Goal: Information Seeking & Learning: Check status

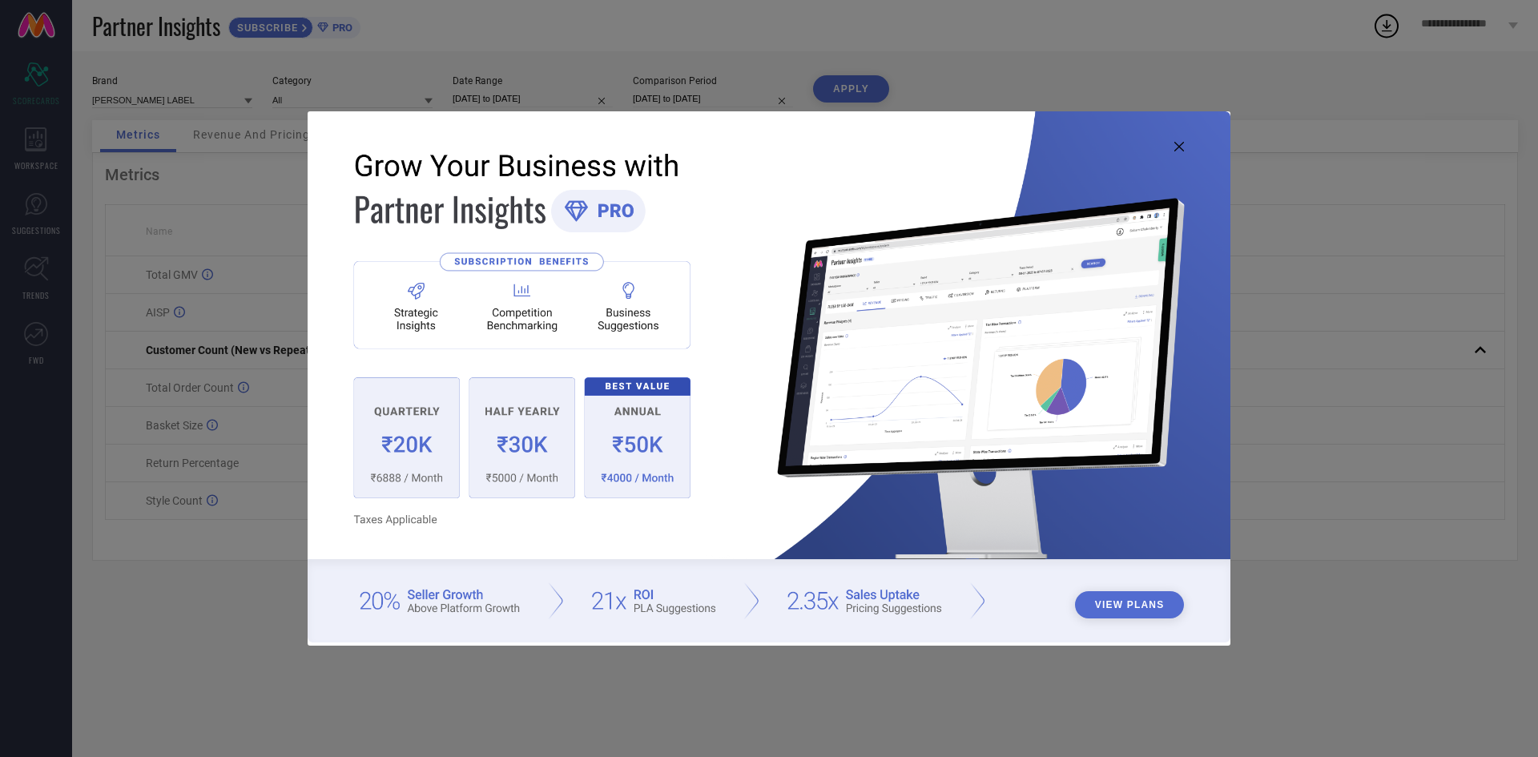
click at [1178, 150] on icon at bounding box center [1179, 147] width 10 height 10
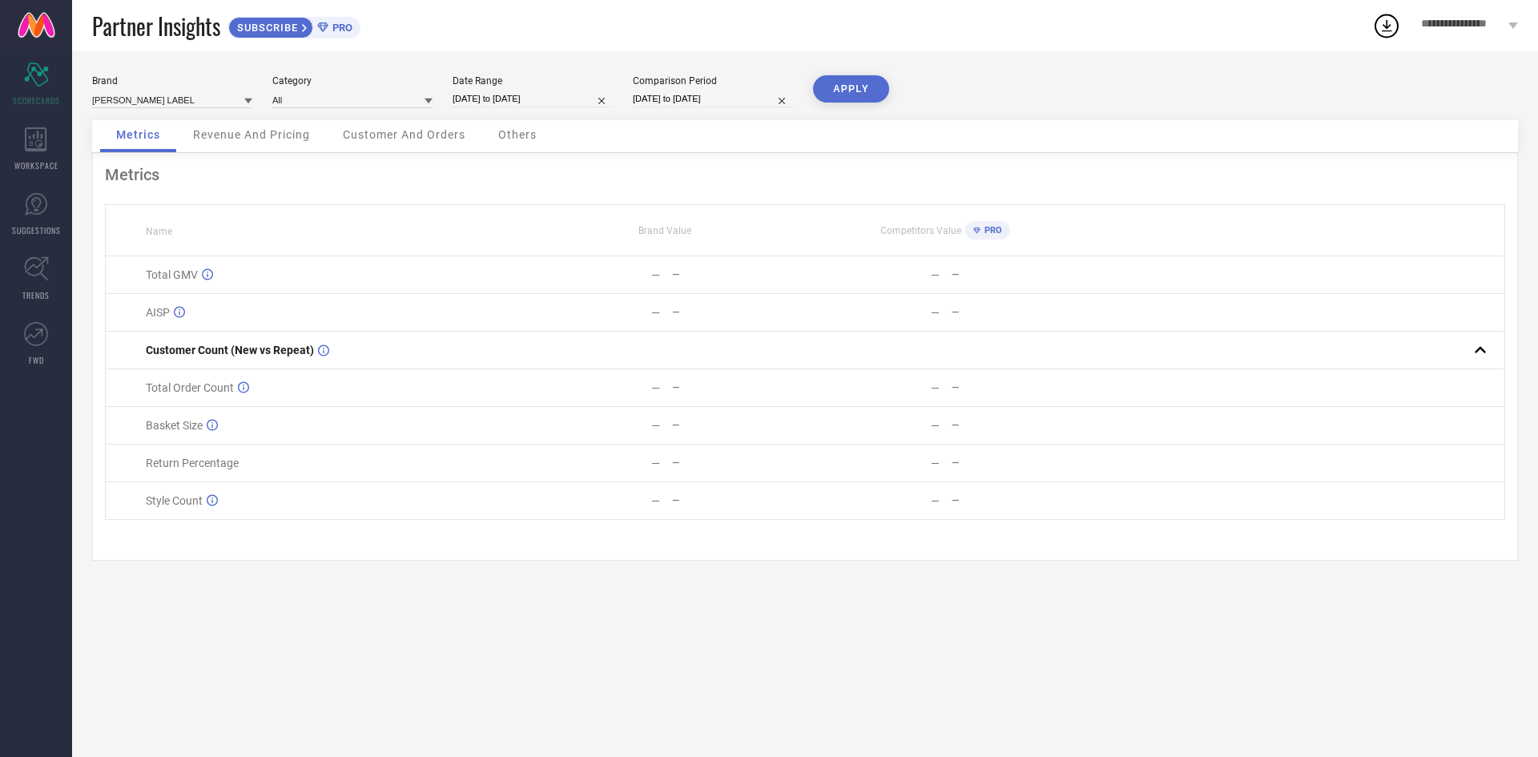
click at [584, 108] on div "Date Range 23-08-2025 to 22-09-2025" at bounding box center [532, 91] width 160 height 33
click at [581, 107] on input "[DATE] to [DATE]" at bounding box center [532, 98] width 160 height 17
select select "7"
select select "2025"
select select "8"
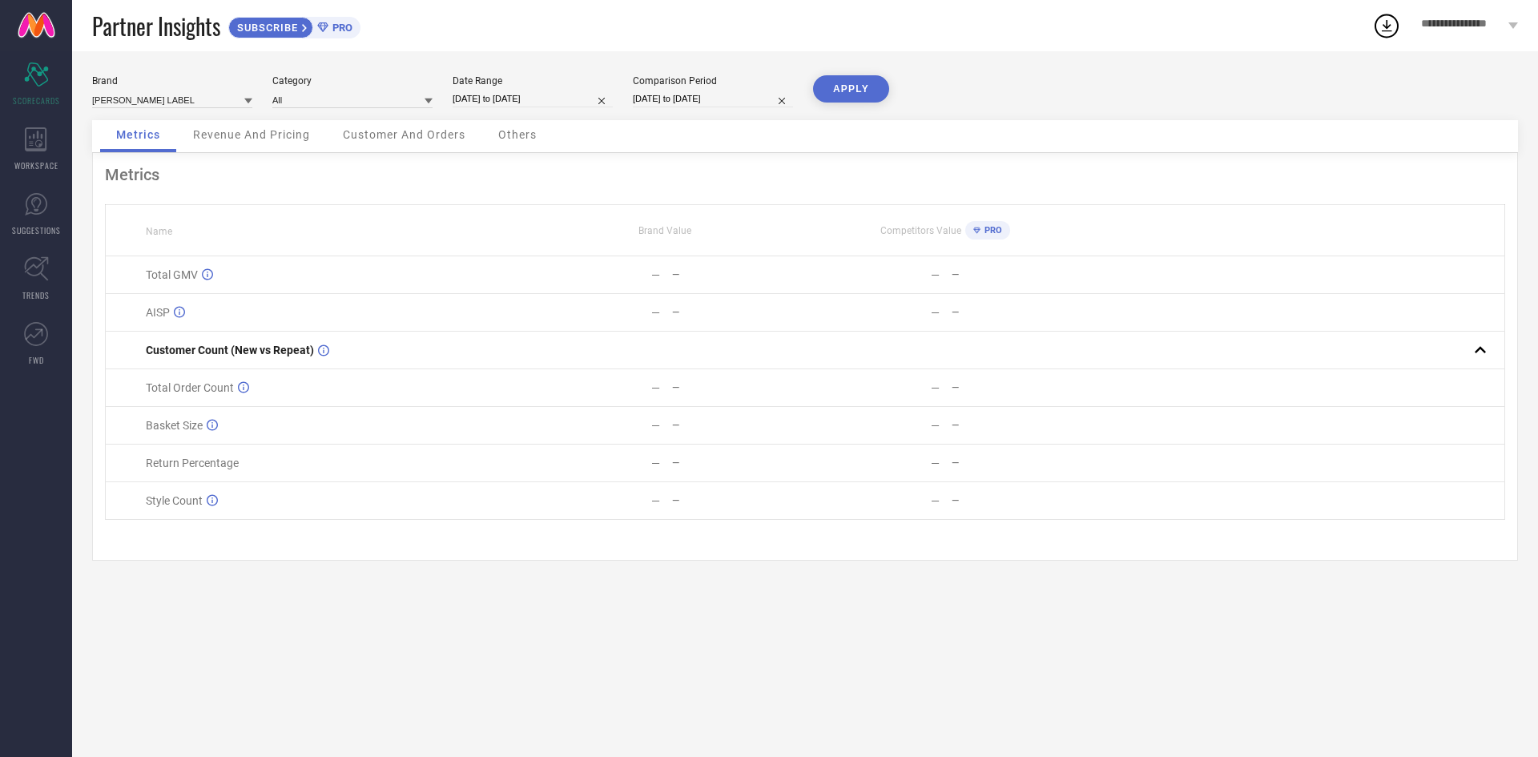
select select "2025"
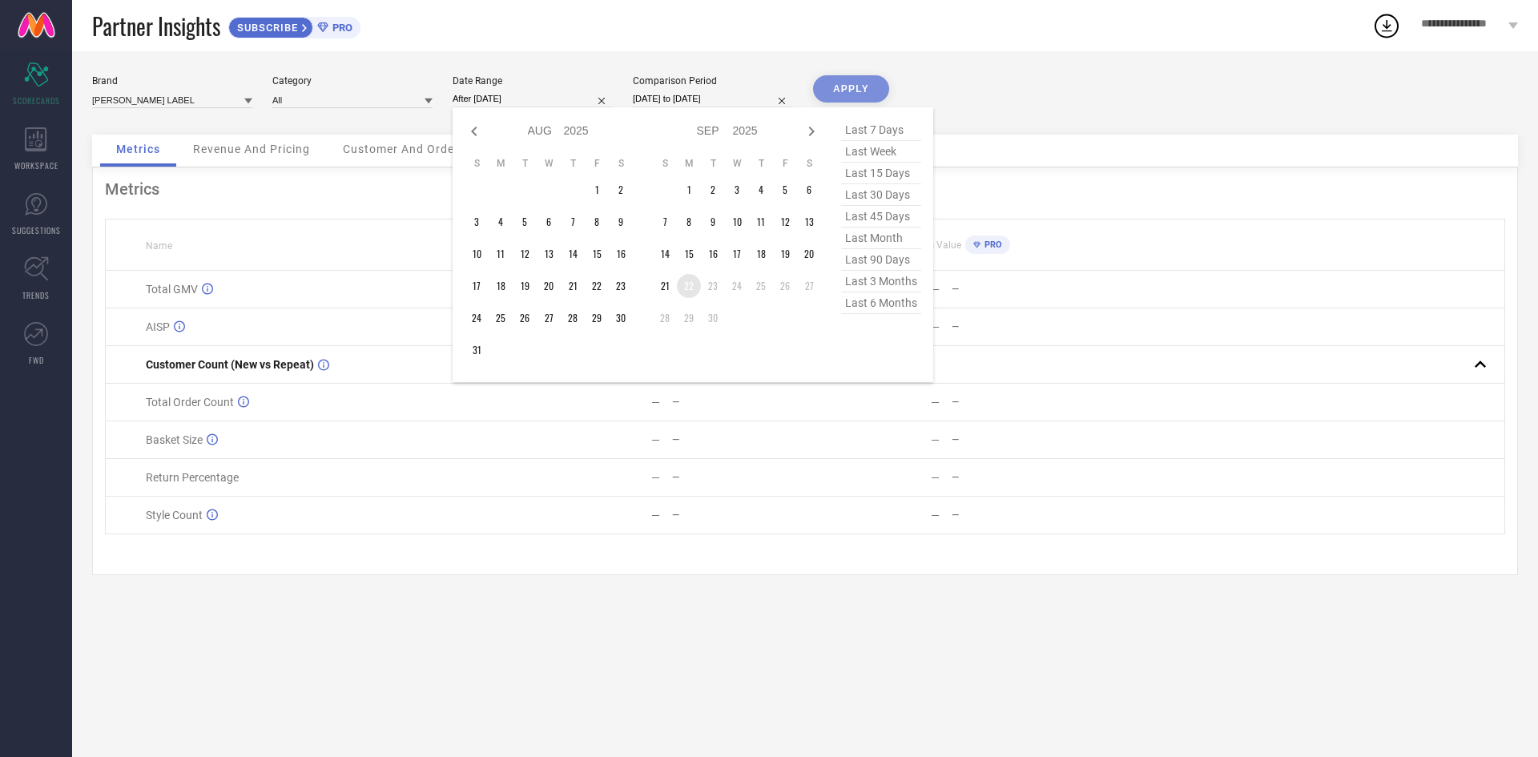
click at [689, 292] on td "22" at bounding box center [689, 286] width 24 height 24
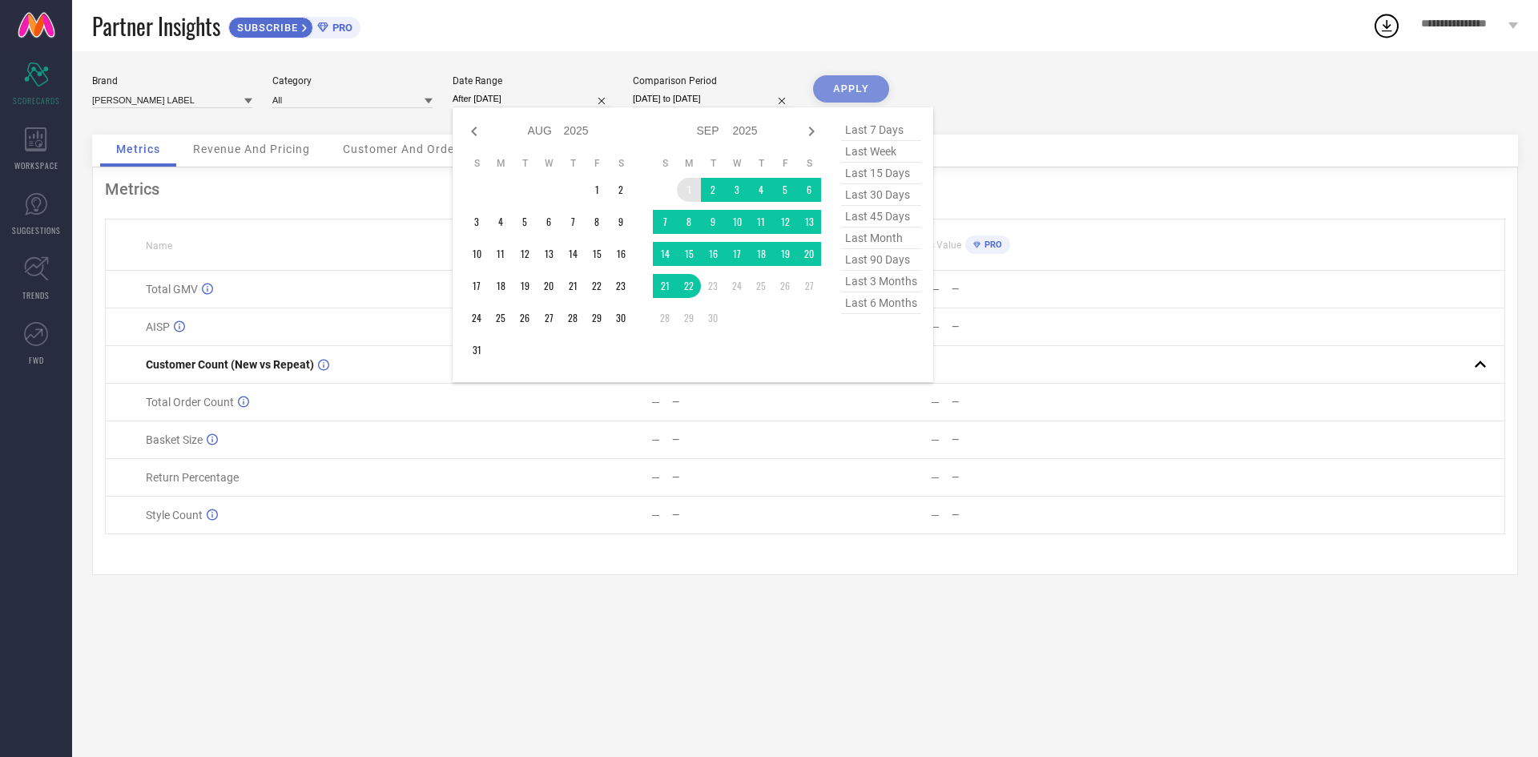
type input "01-09-2025 to 22-09-2025"
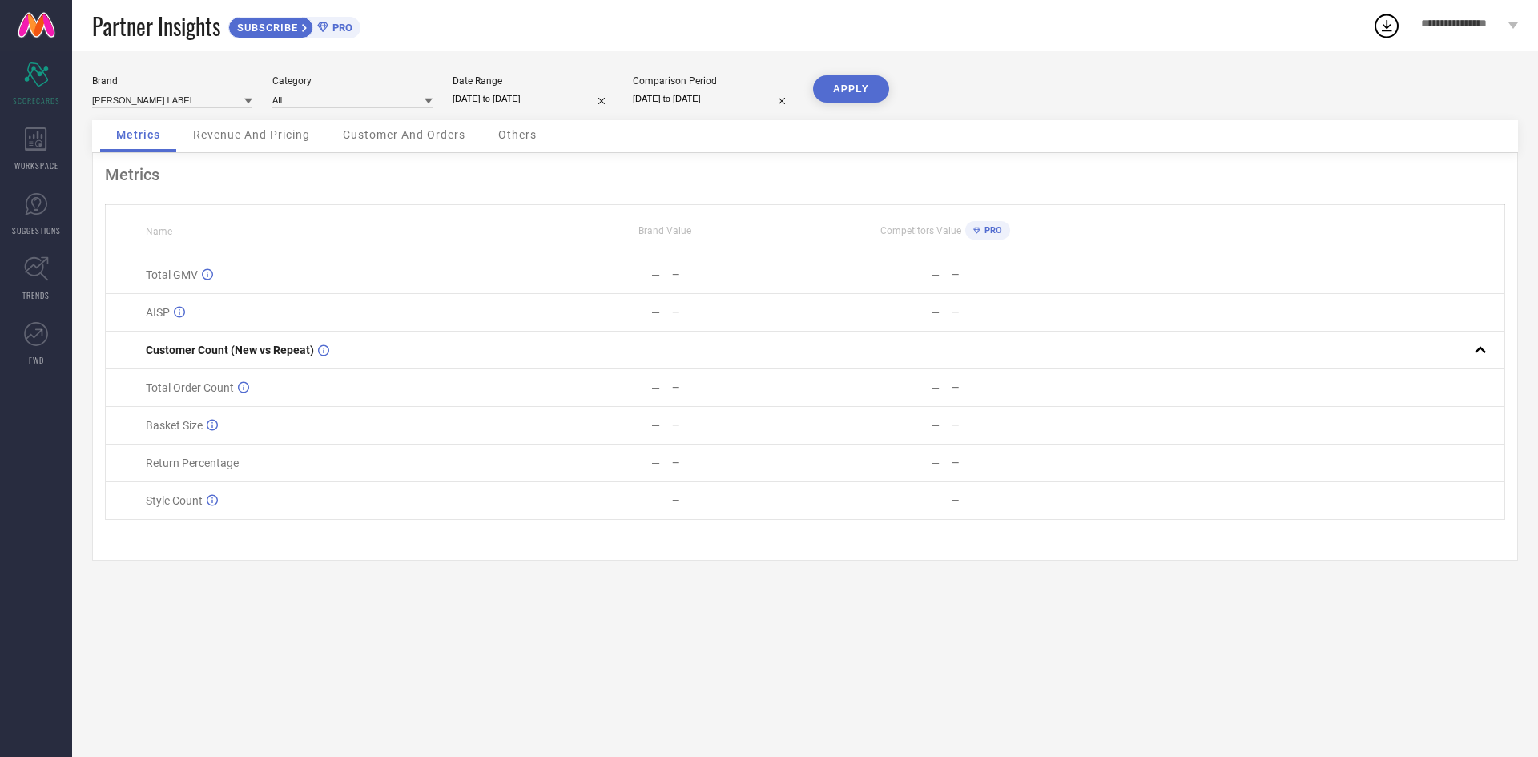
click at [846, 86] on button "APPLY" at bounding box center [851, 88] width 76 height 27
click at [545, 85] on div "Date Range" at bounding box center [532, 80] width 160 height 11
select select "8"
select select "2025"
select select "9"
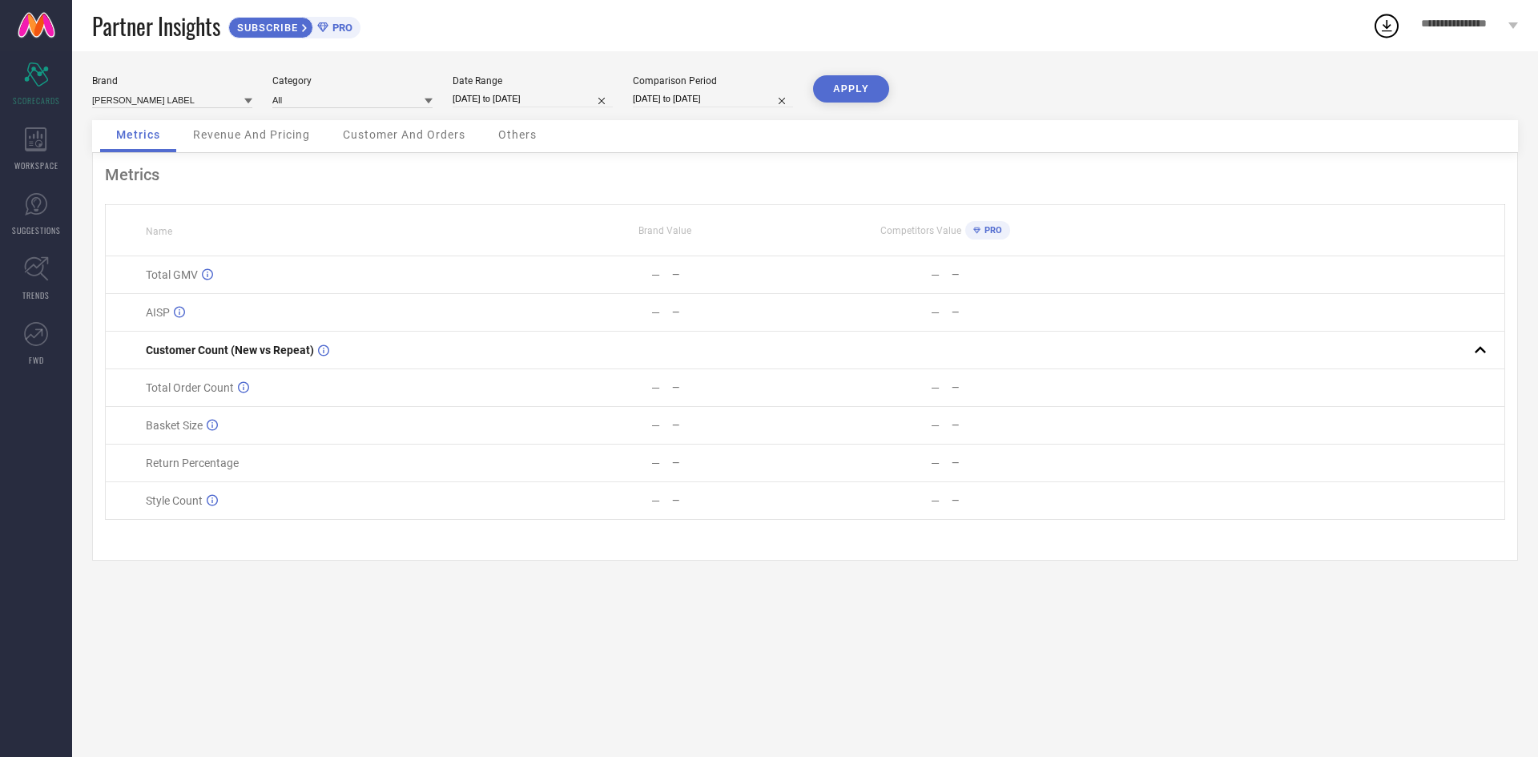
select select "2025"
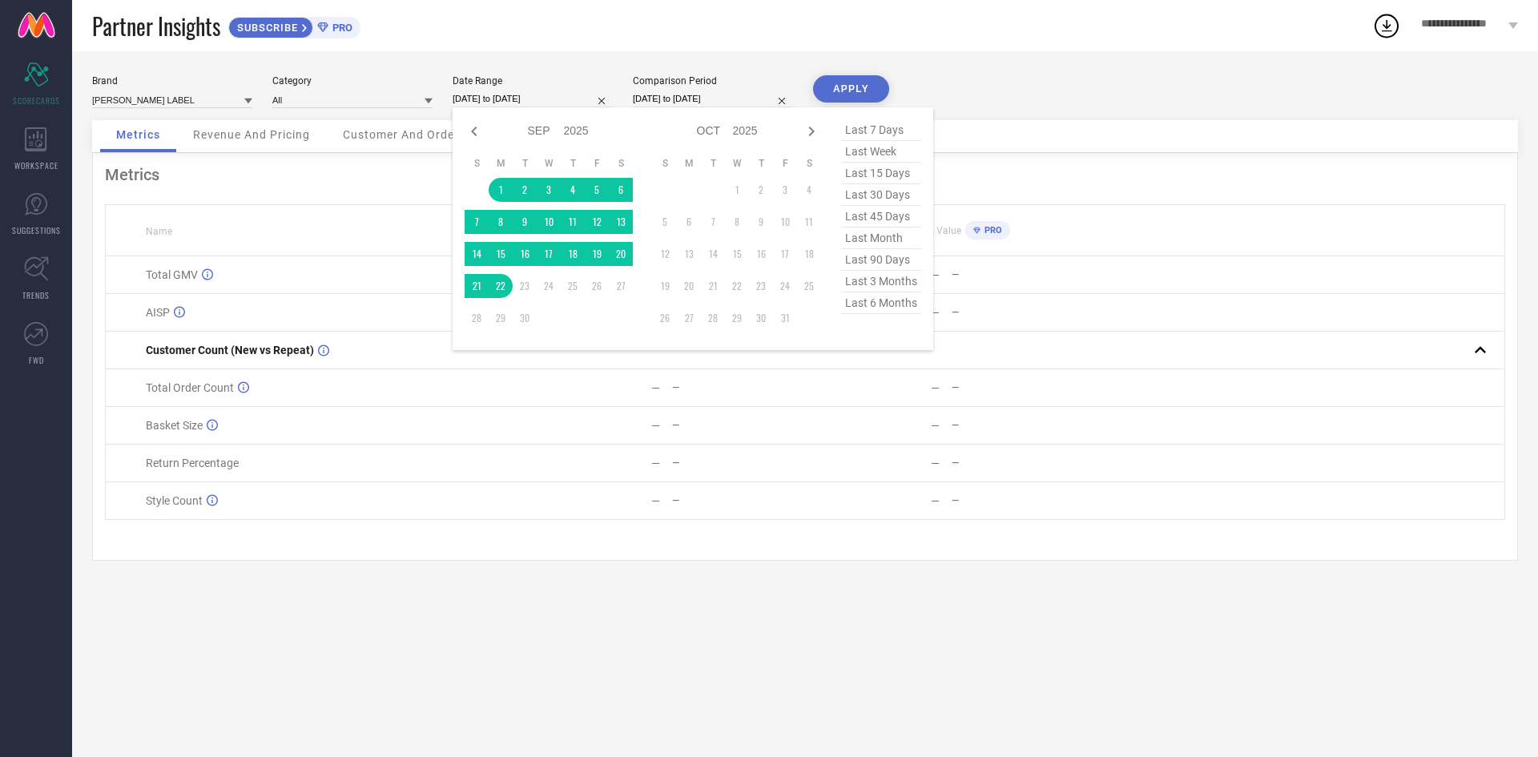
click at [562, 105] on input "01-09-2025 to 22-09-2025" at bounding box center [532, 98] width 160 height 17
click at [498, 197] on td "1" at bounding box center [501, 190] width 24 height 24
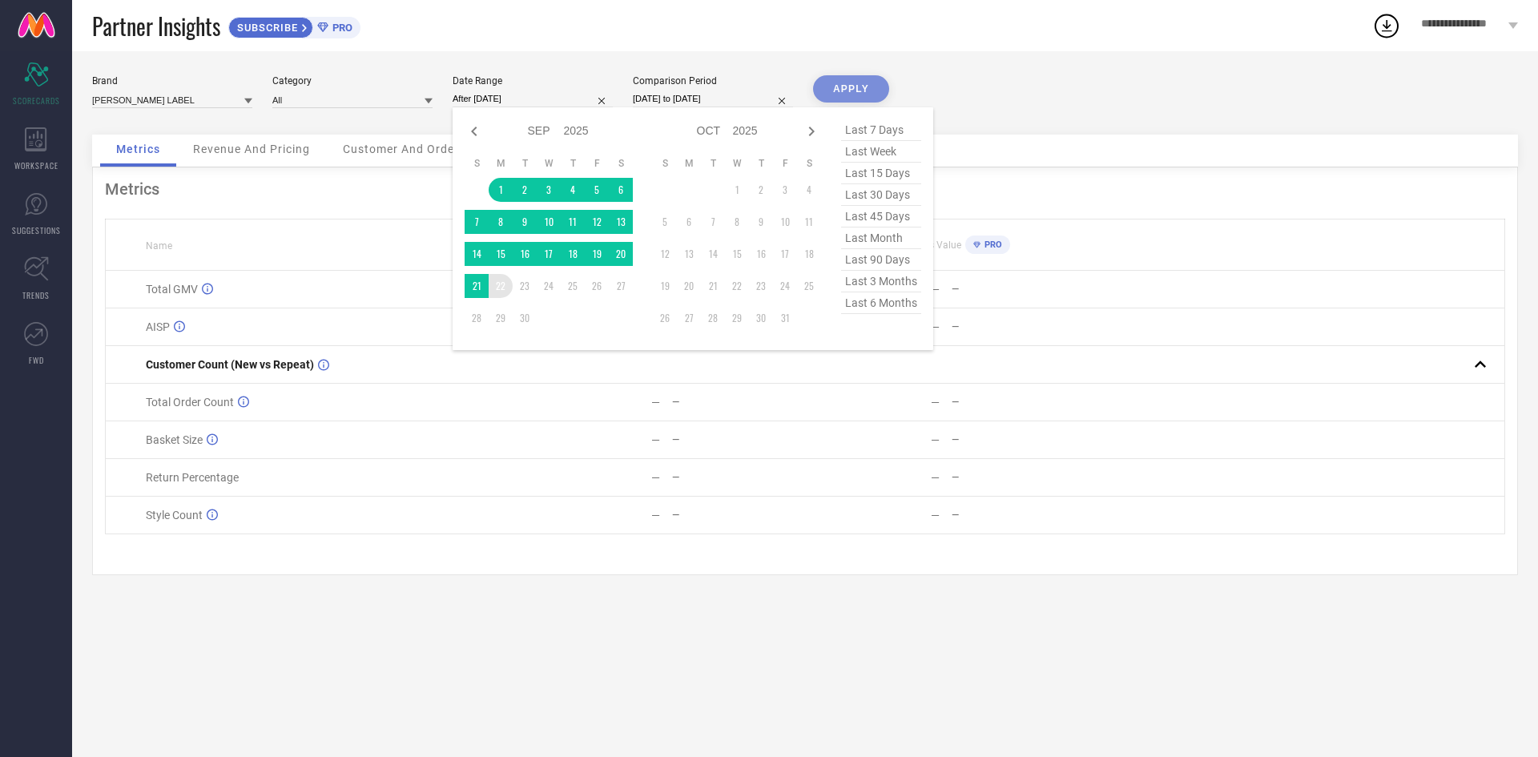
type input "01-09-2025 to 22-09-2025"
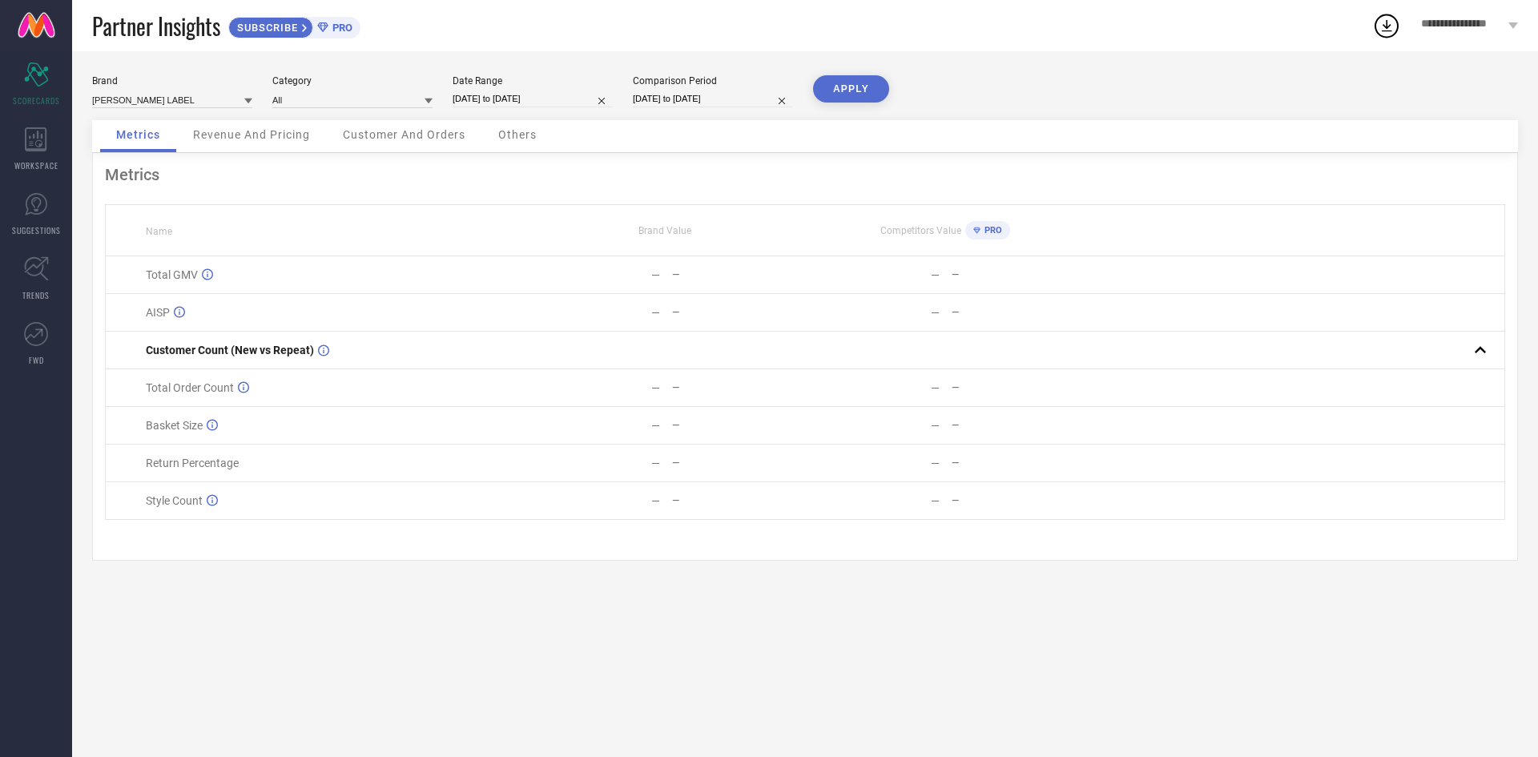
click at [839, 92] on button "APPLY" at bounding box center [851, 88] width 76 height 27
click at [539, 108] on div "Date Range 01-09-2025 to 22-09-2025" at bounding box center [532, 91] width 160 height 33
click at [524, 78] on div "Date Range" at bounding box center [532, 80] width 160 height 11
click at [521, 93] on div "Date Range 01-09-2025 to 22-09-2025" at bounding box center [532, 91] width 160 height 33
click at [495, 90] on div "Date Range 01-09-2025 to 22-09-2025" at bounding box center [532, 91] width 160 height 33
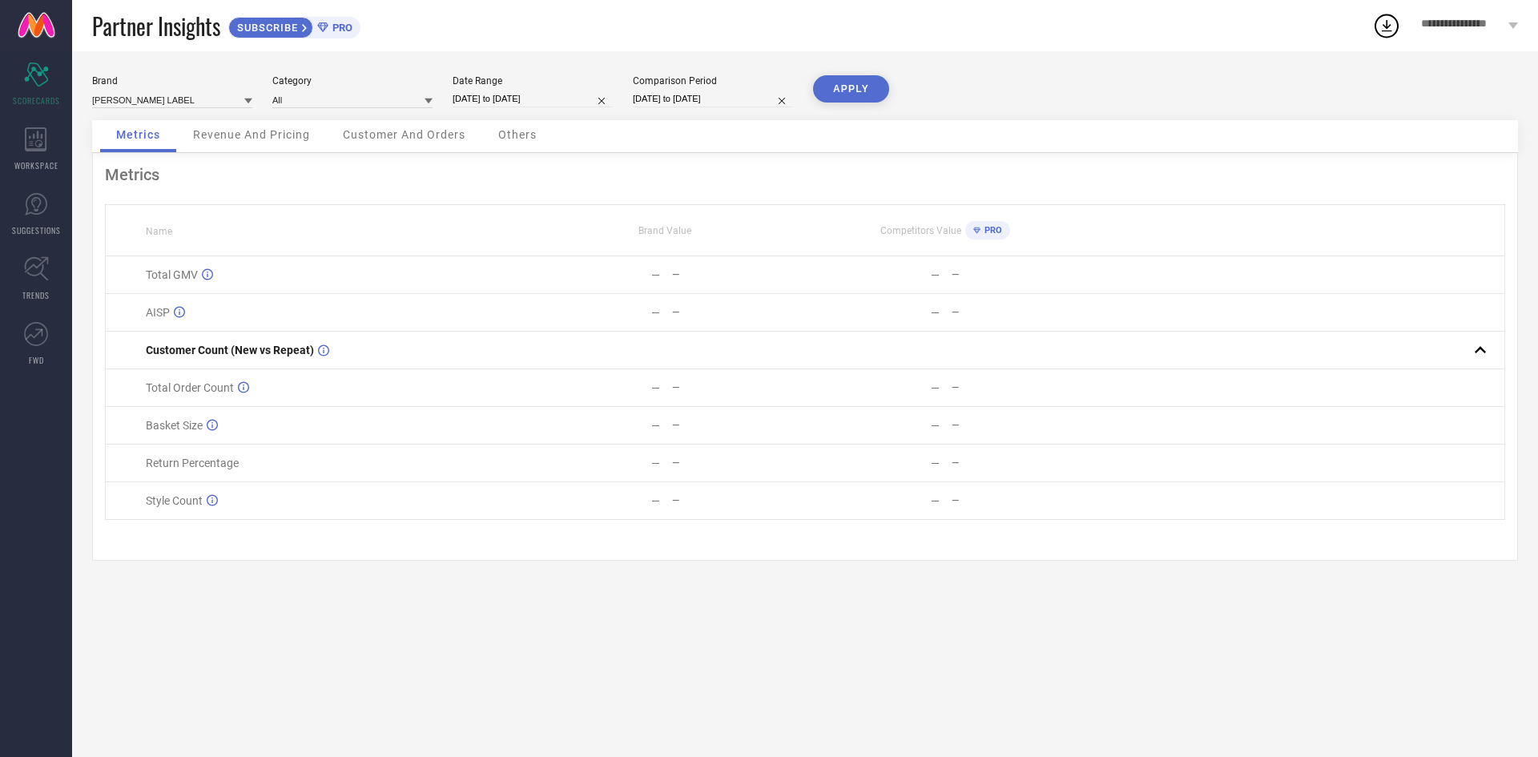
click at [503, 103] on input "01-09-2025 to 22-09-2025" at bounding box center [532, 98] width 160 height 17
select select "8"
select select "2025"
select select "9"
select select "2025"
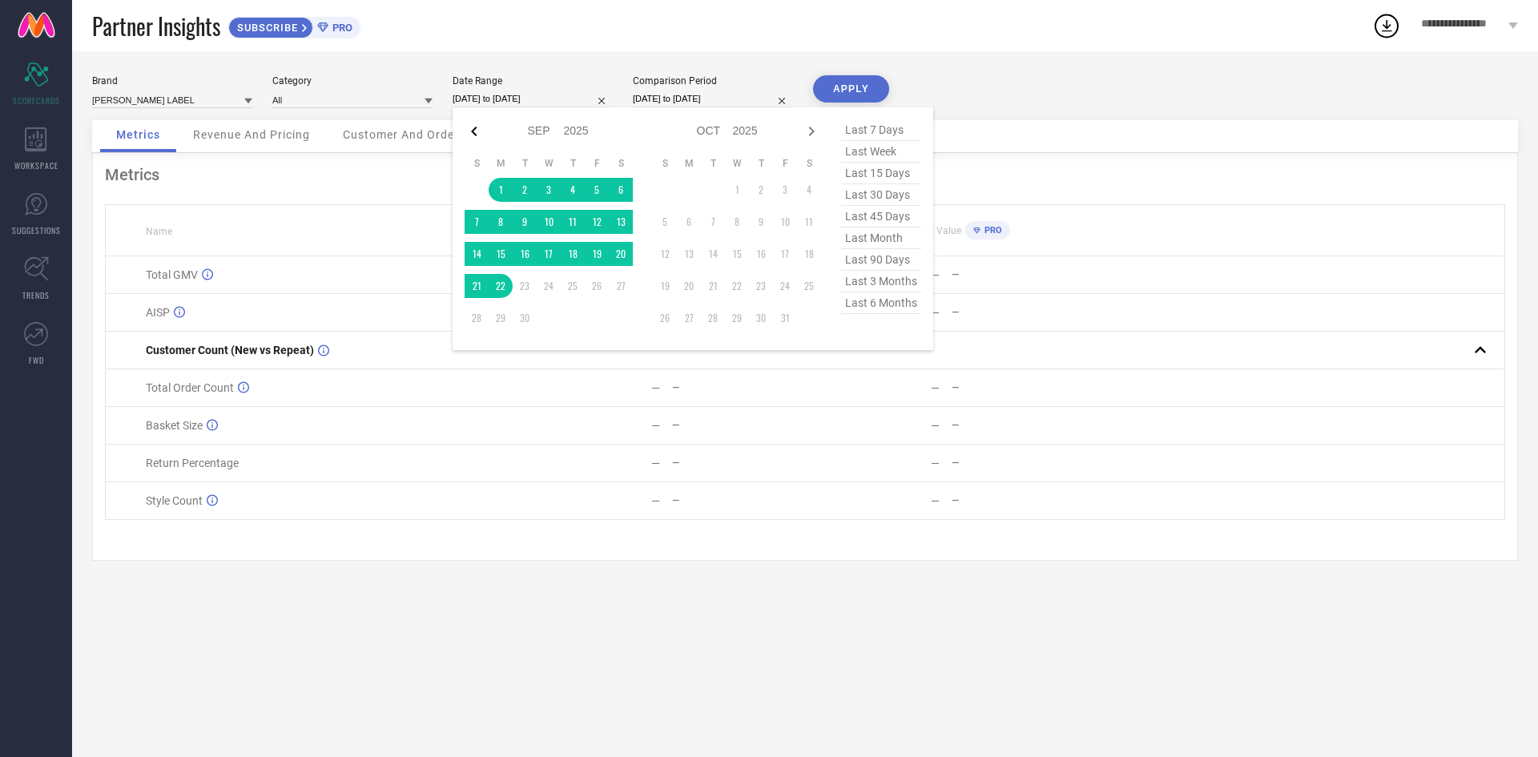
click at [480, 139] on icon at bounding box center [473, 131] width 19 height 19
select select "7"
select select "2025"
select select "8"
select select "2025"
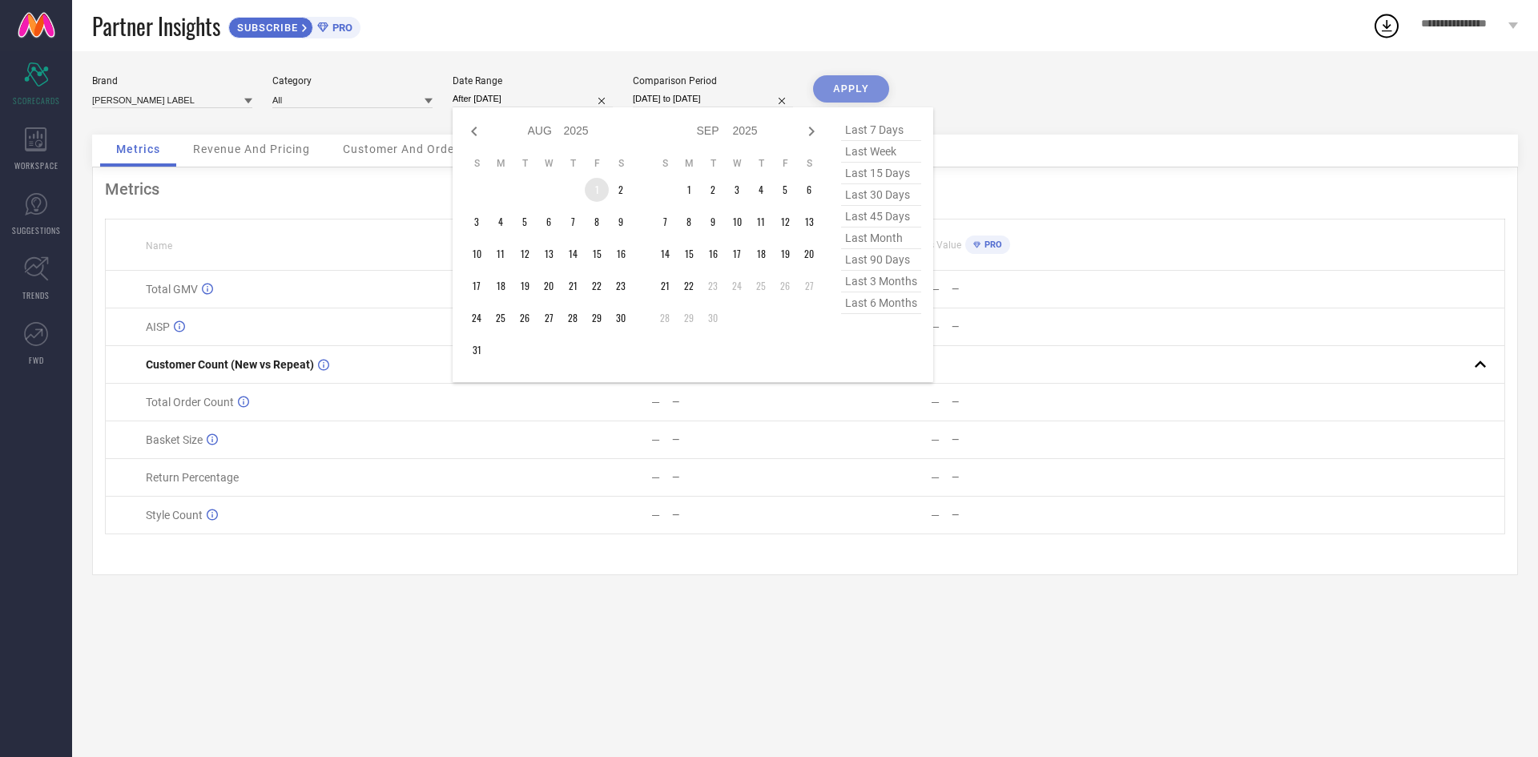
click at [600, 194] on td "1" at bounding box center [597, 190] width 24 height 24
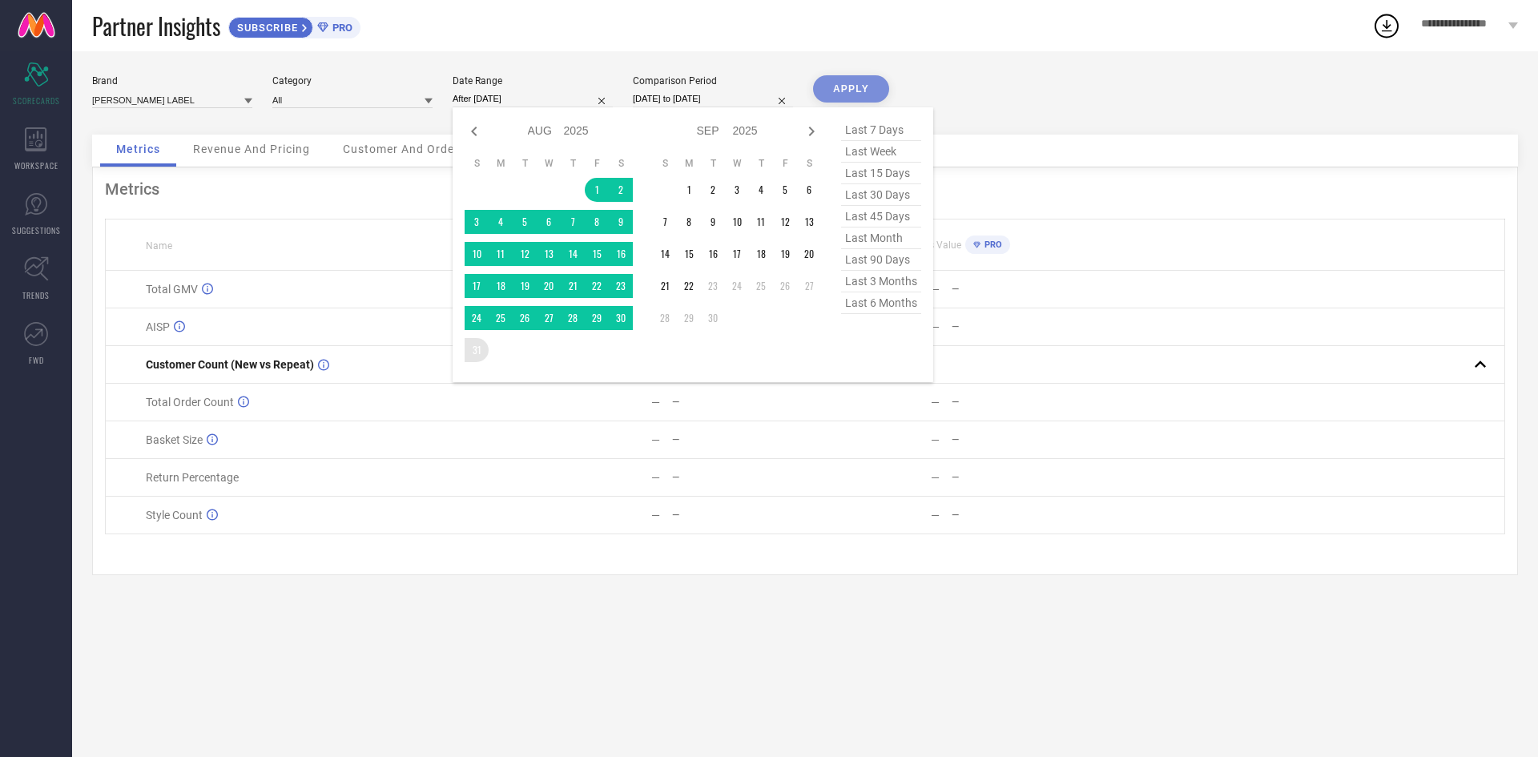
type input "[DATE] to [DATE]"
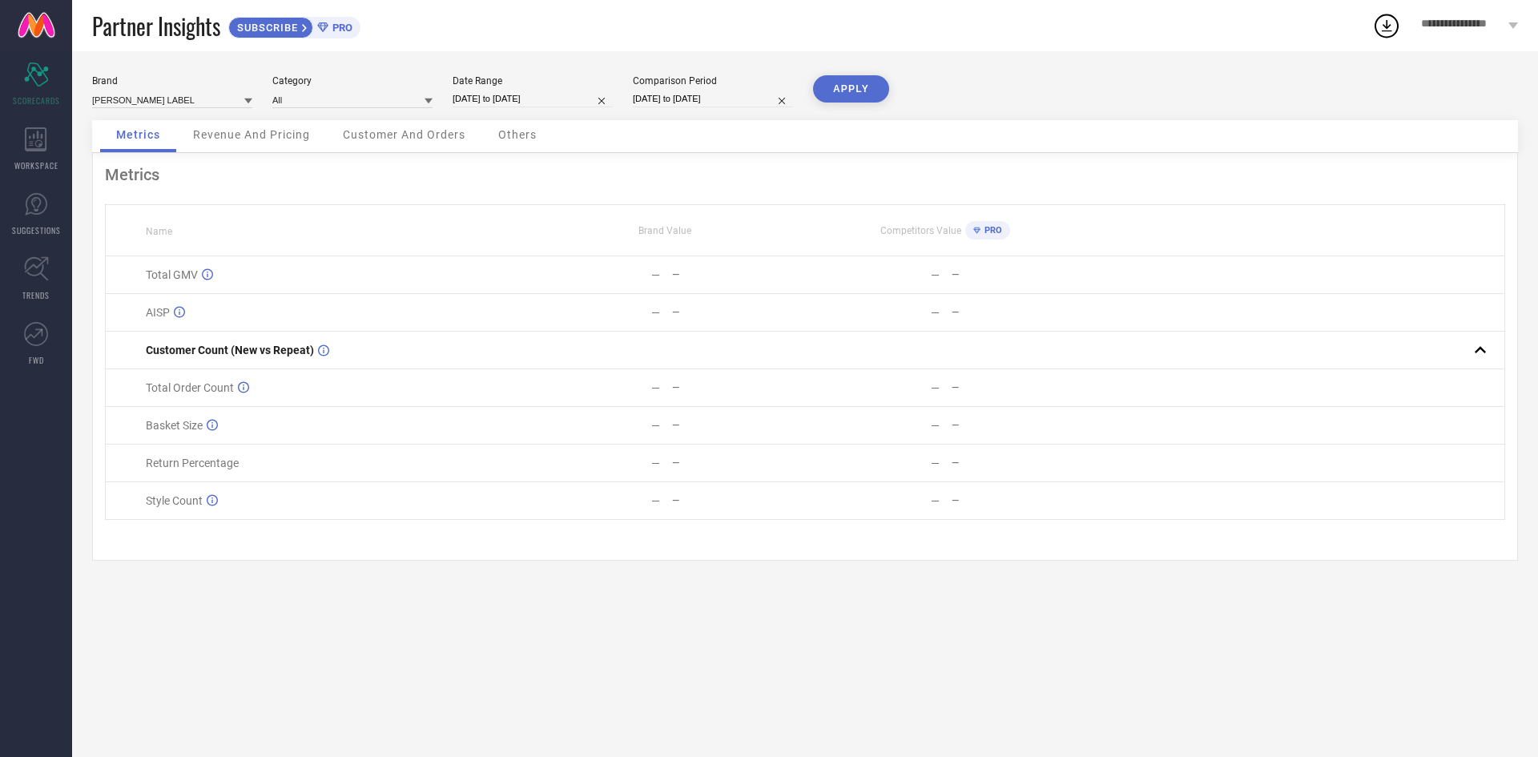
click at [827, 91] on button "APPLY" at bounding box center [851, 88] width 76 height 27
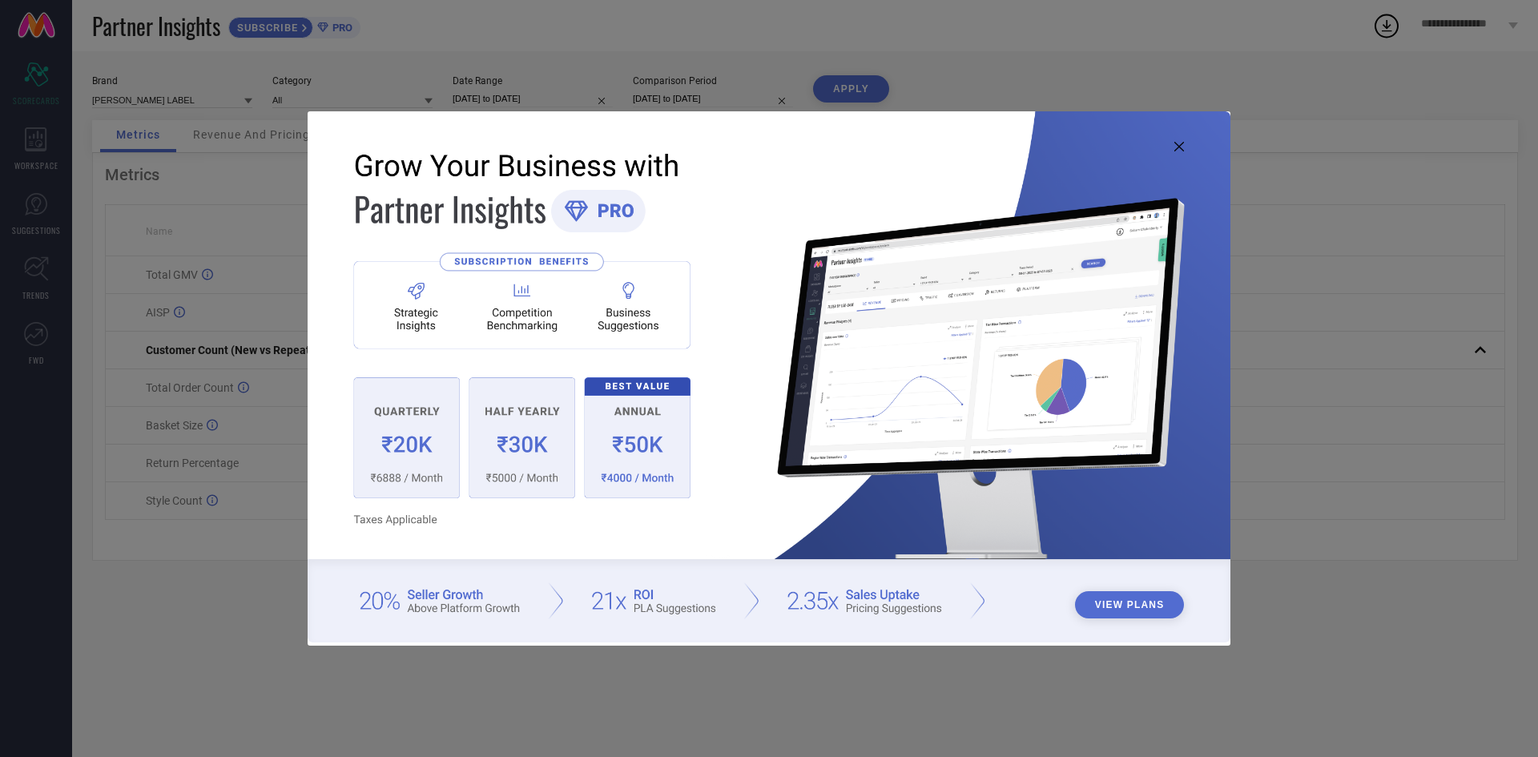
click at [1186, 143] on img at bounding box center [769, 376] width 923 height 530
click at [1181, 144] on icon at bounding box center [1179, 147] width 10 height 10
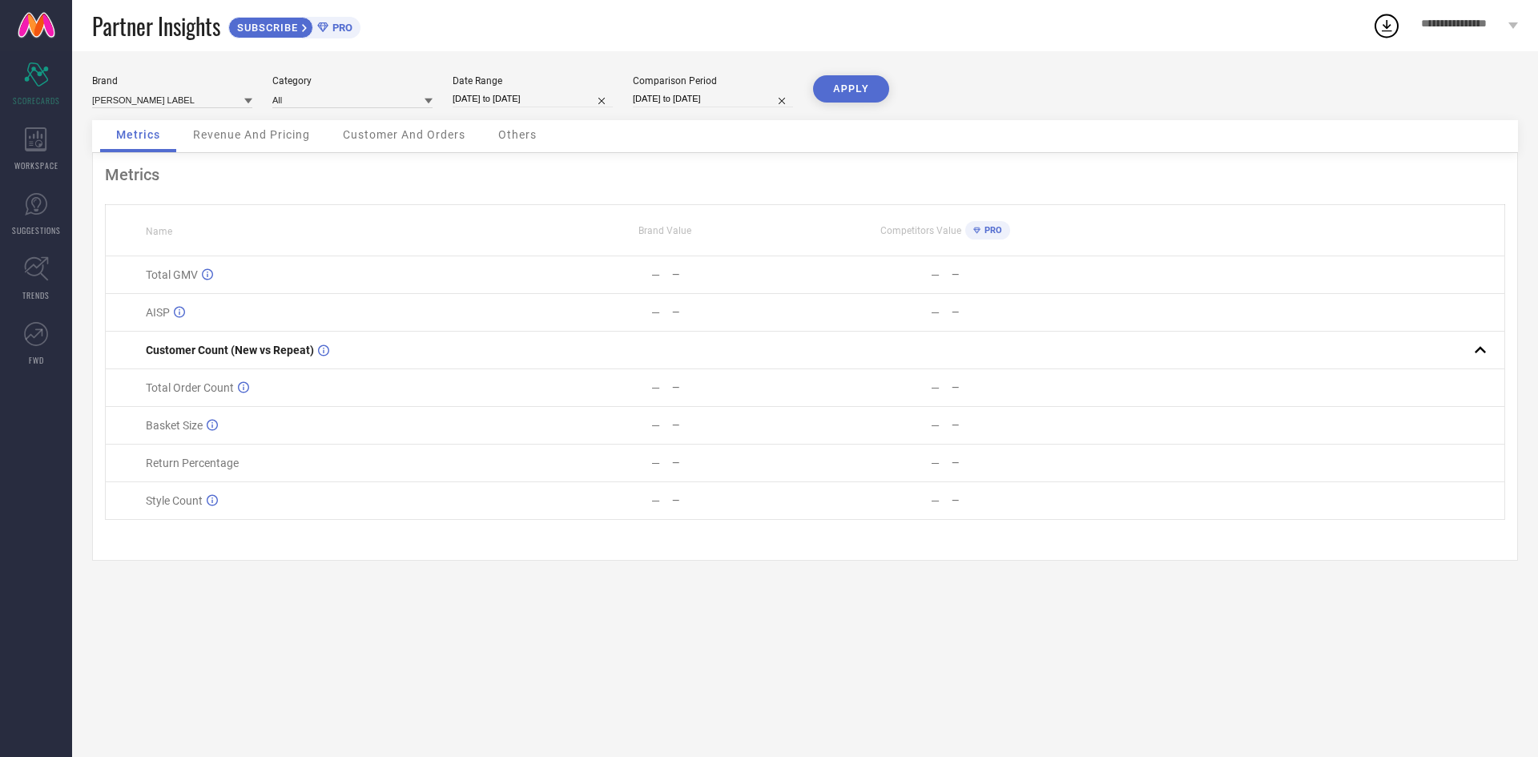
click at [981, 239] on div "PRO" at bounding box center [983, 230] width 37 height 18
click at [983, 235] on span "PRO" at bounding box center [991, 230] width 22 height 10
click at [1423, 22] on span "**********" at bounding box center [1462, 26] width 83 height 17
click at [1390, 70] on span "**********" at bounding box center [1410, 68] width 158 height 19
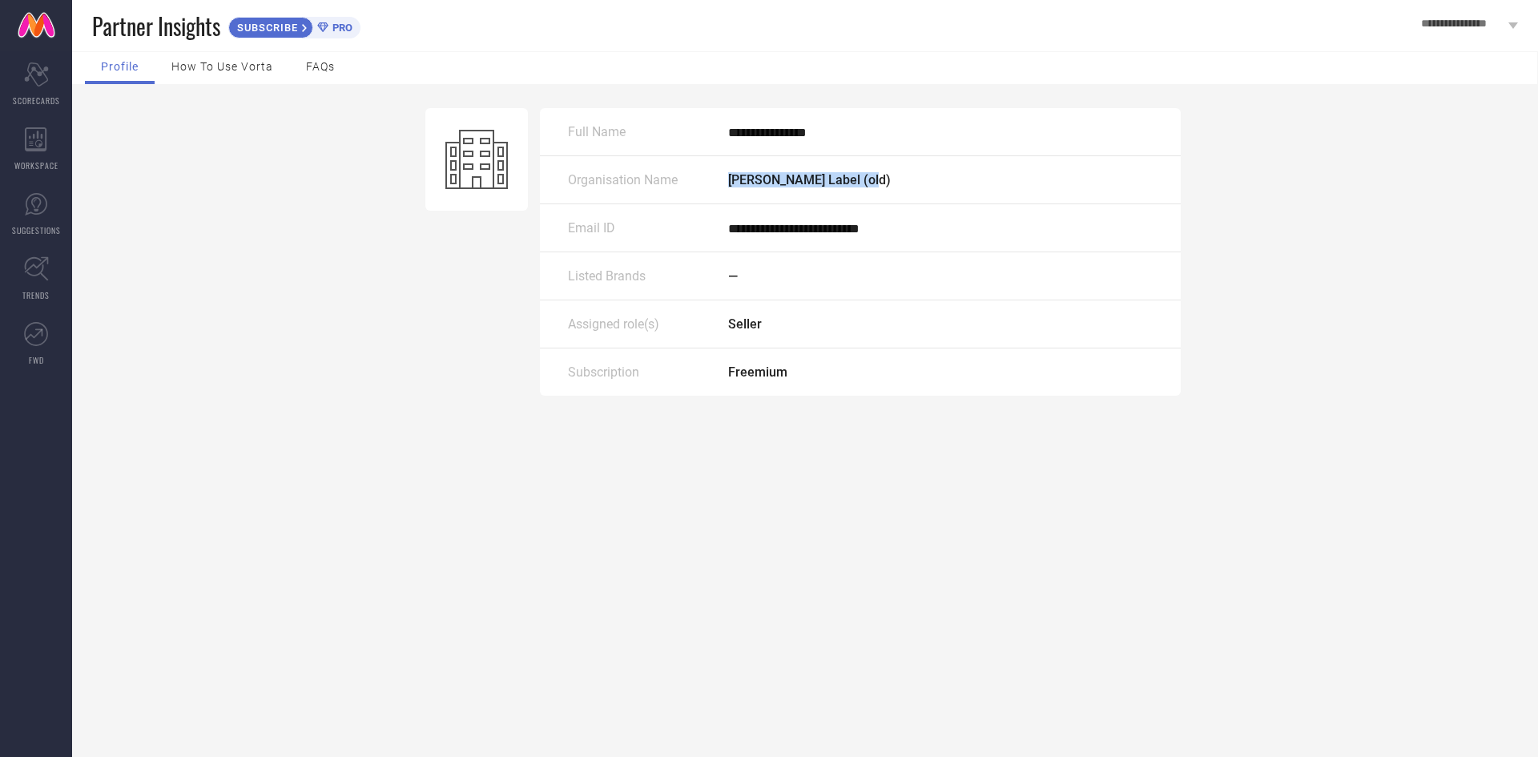
drag, startPoint x: 735, startPoint y: 188, endPoint x: 884, endPoint y: 187, distance: 149.0
type textarea "[PERSON_NAME] Label (old)"
click at [884, 187] on div "Organisation Name [PERSON_NAME] Label (old)" at bounding box center [860, 180] width 641 height 48
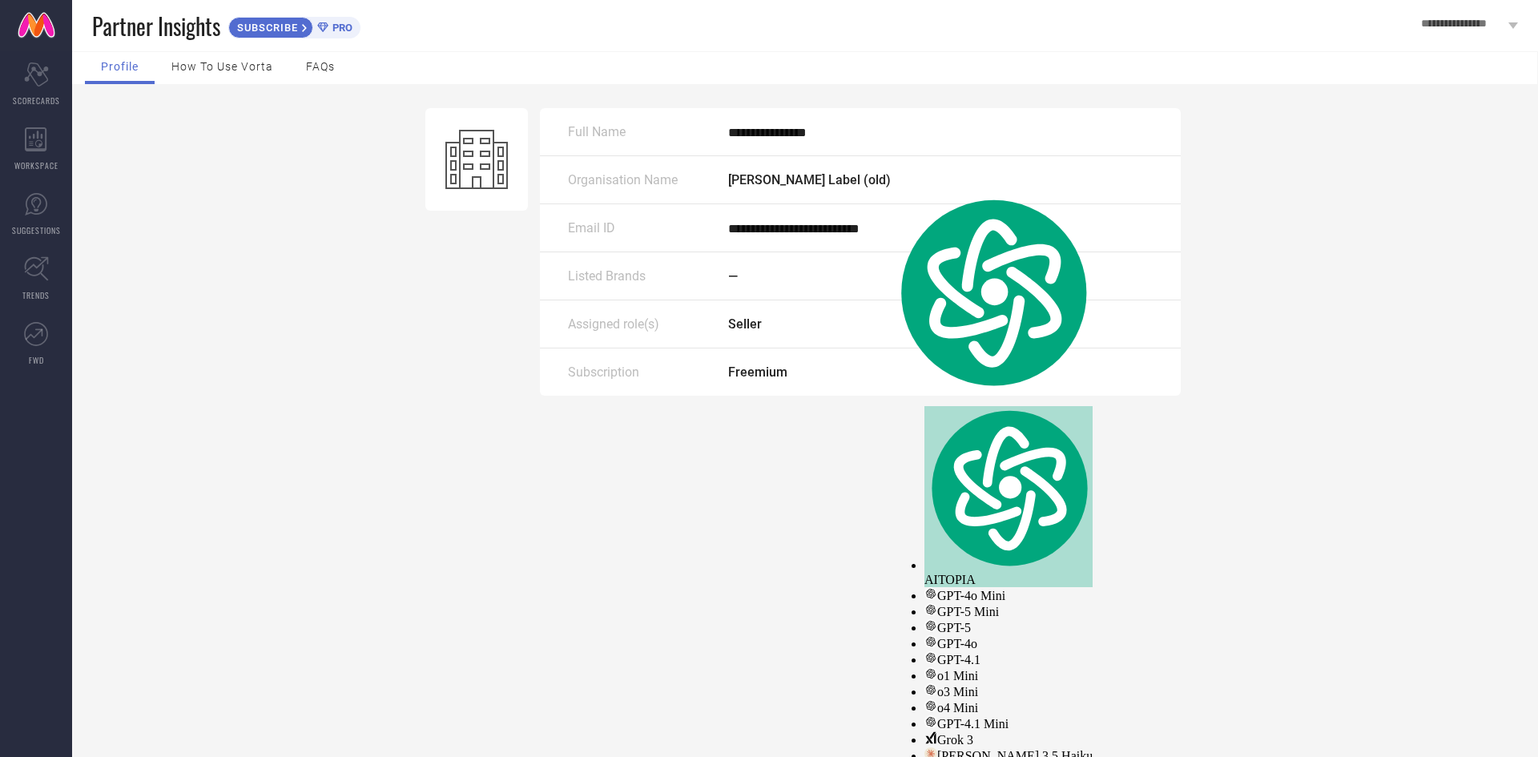
click at [838, 219] on div "**********" at bounding box center [860, 228] width 641 height 48
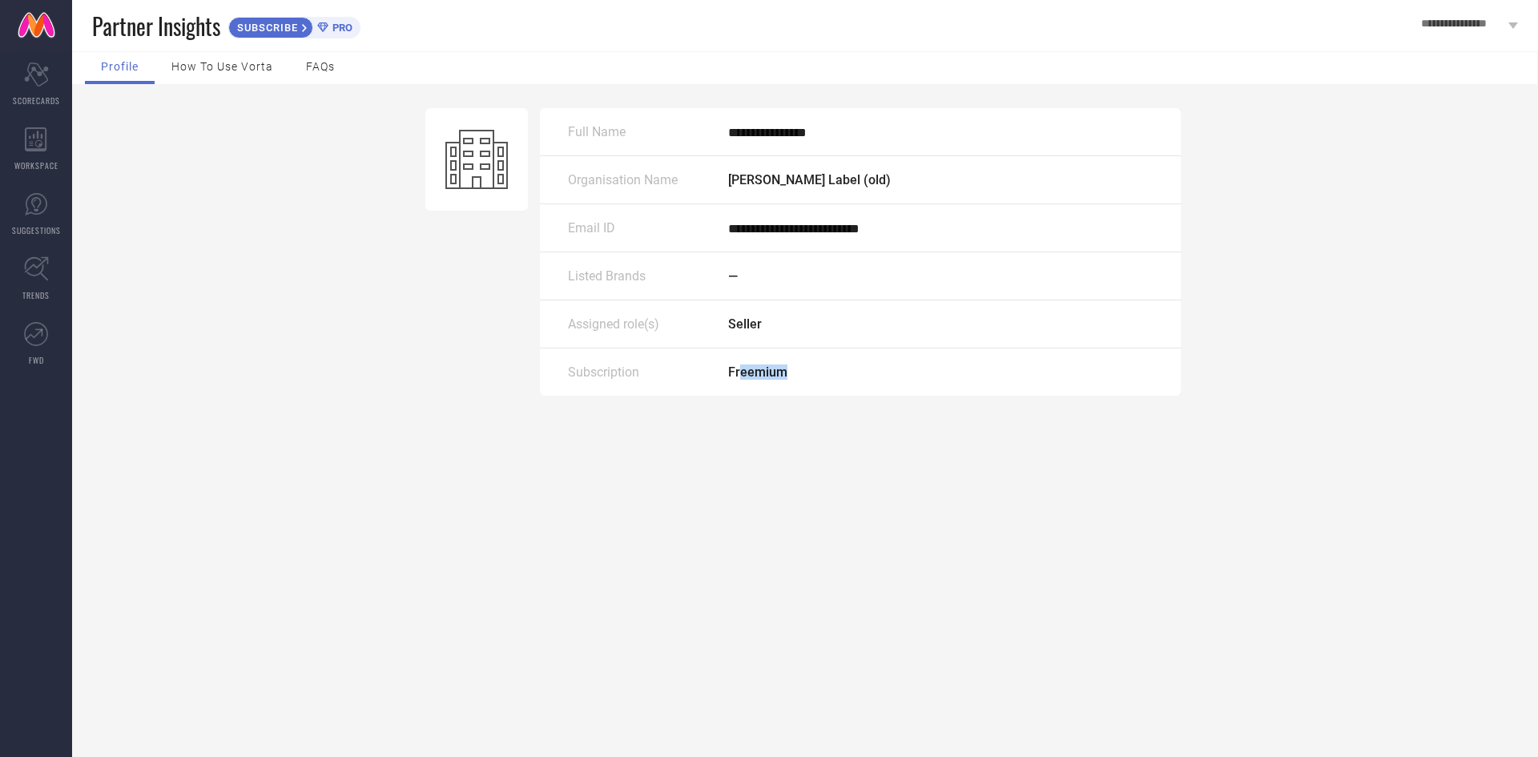
drag, startPoint x: 742, startPoint y: 400, endPoint x: 822, endPoint y: 393, distance: 81.1
click at [819, 380] on div "Freemium" at bounding box center [940, 371] width 424 height 15
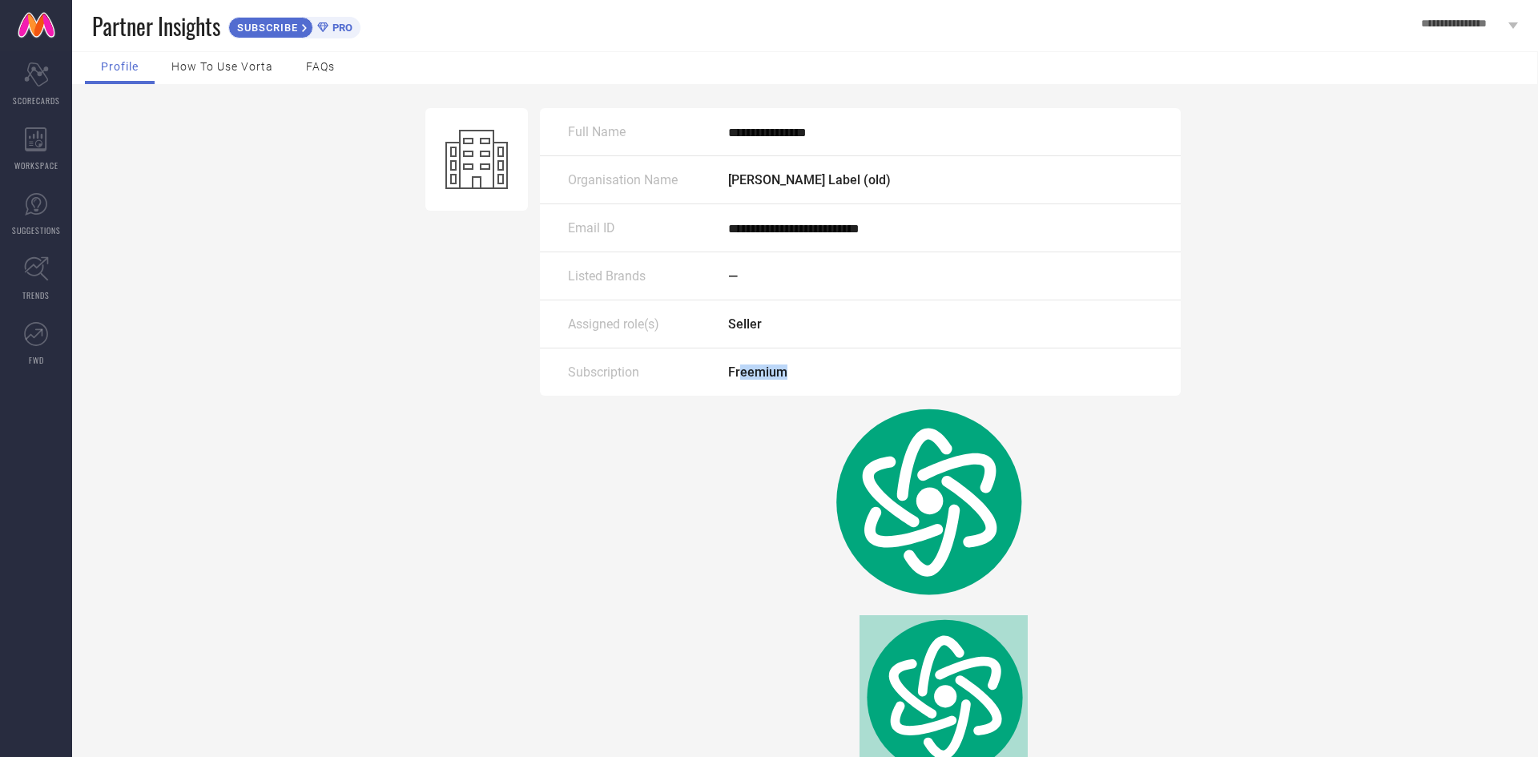
click at [874, 380] on div "Subscription Freemium" at bounding box center [860, 371] width 641 height 47
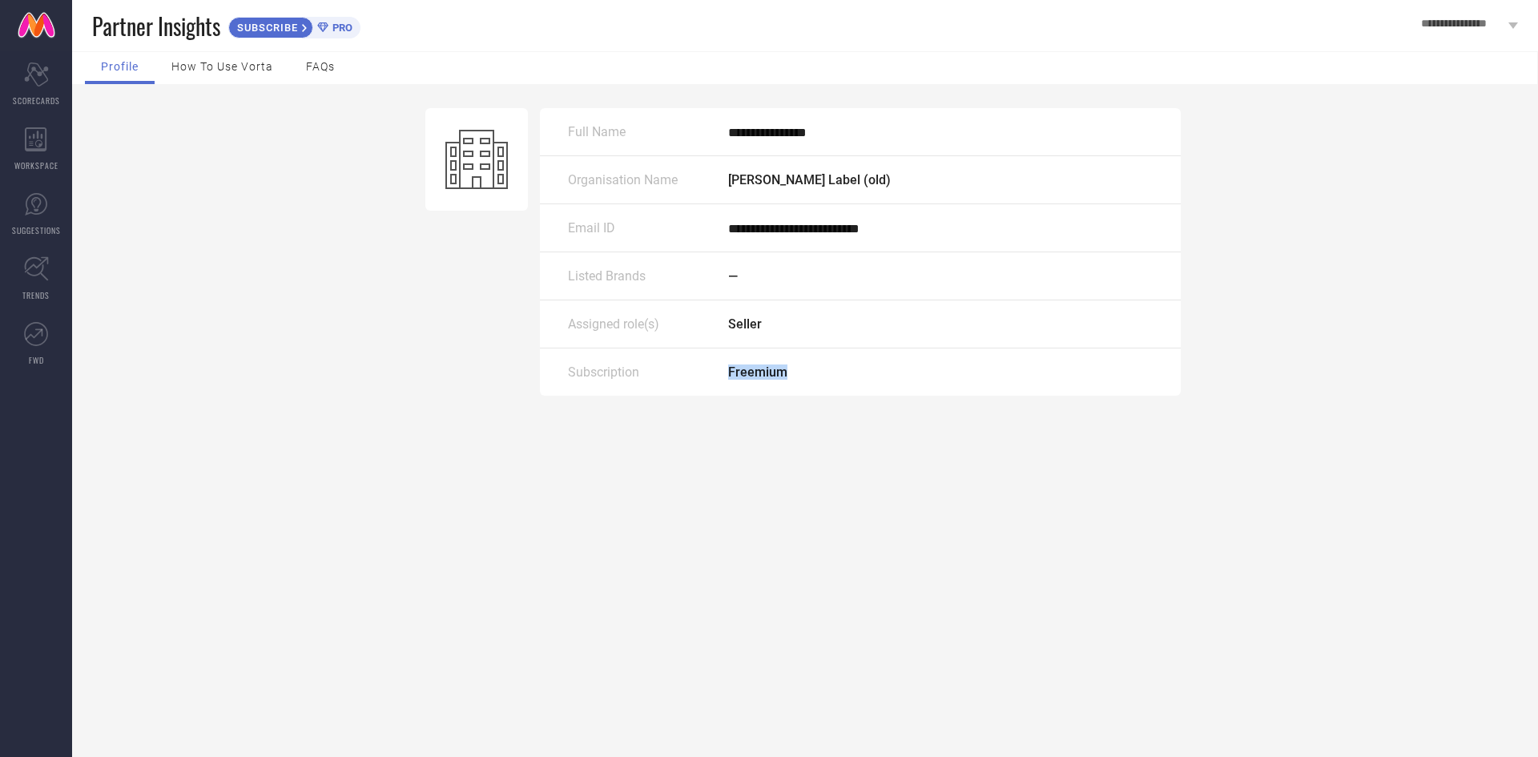
drag, startPoint x: 802, startPoint y: 400, endPoint x: 702, endPoint y: 400, distance: 100.1
click at [702, 396] on div "Subscription Freemium" at bounding box center [860, 371] width 641 height 47
click at [702, 380] on div "Subscription" at bounding box center [648, 371] width 160 height 15
click at [235, 73] on span "How to use Vorta" at bounding box center [222, 66] width 102 height 13
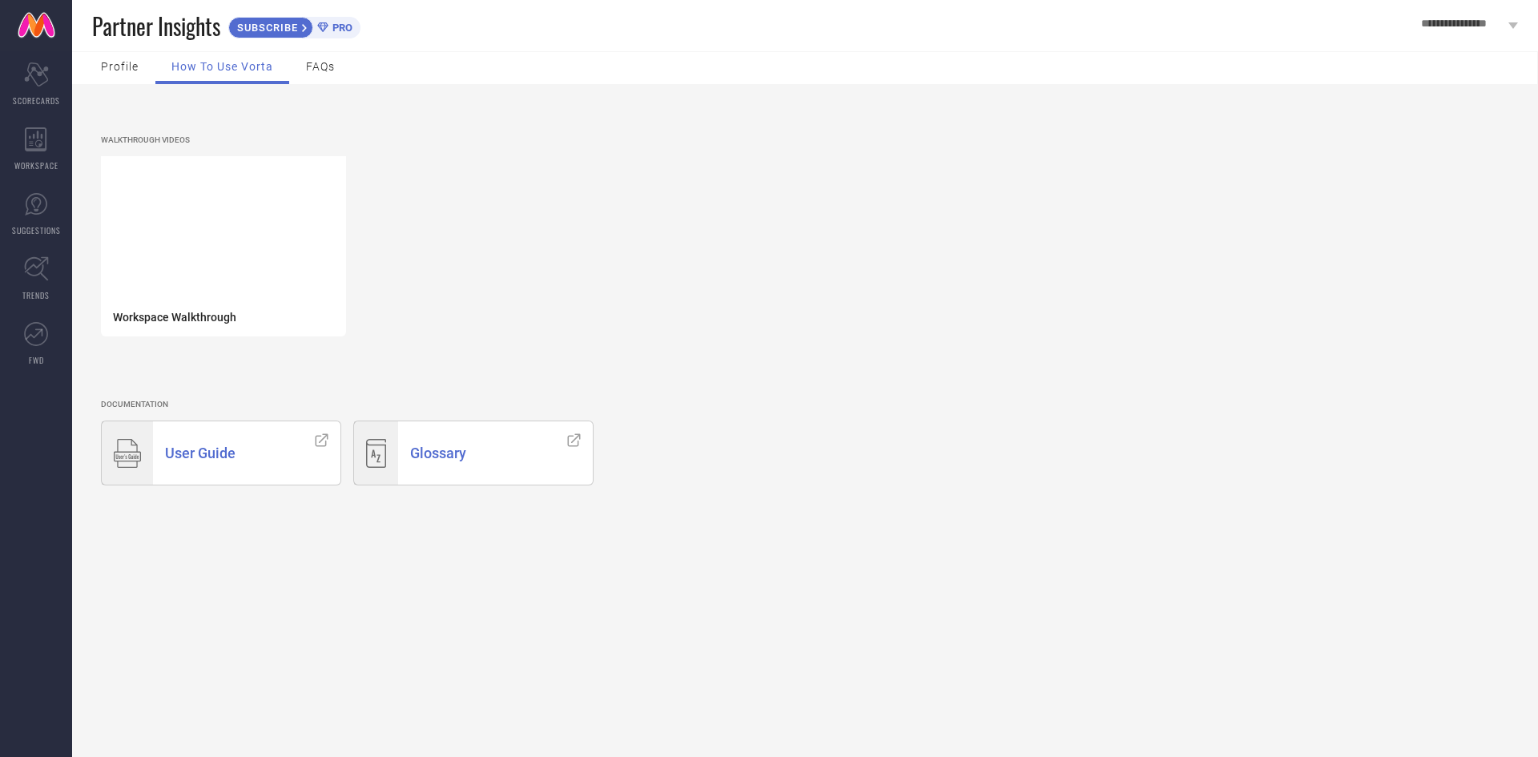
click at [117, 70] on span "Profile" at bounding box center [120, 66] width 38 height 13
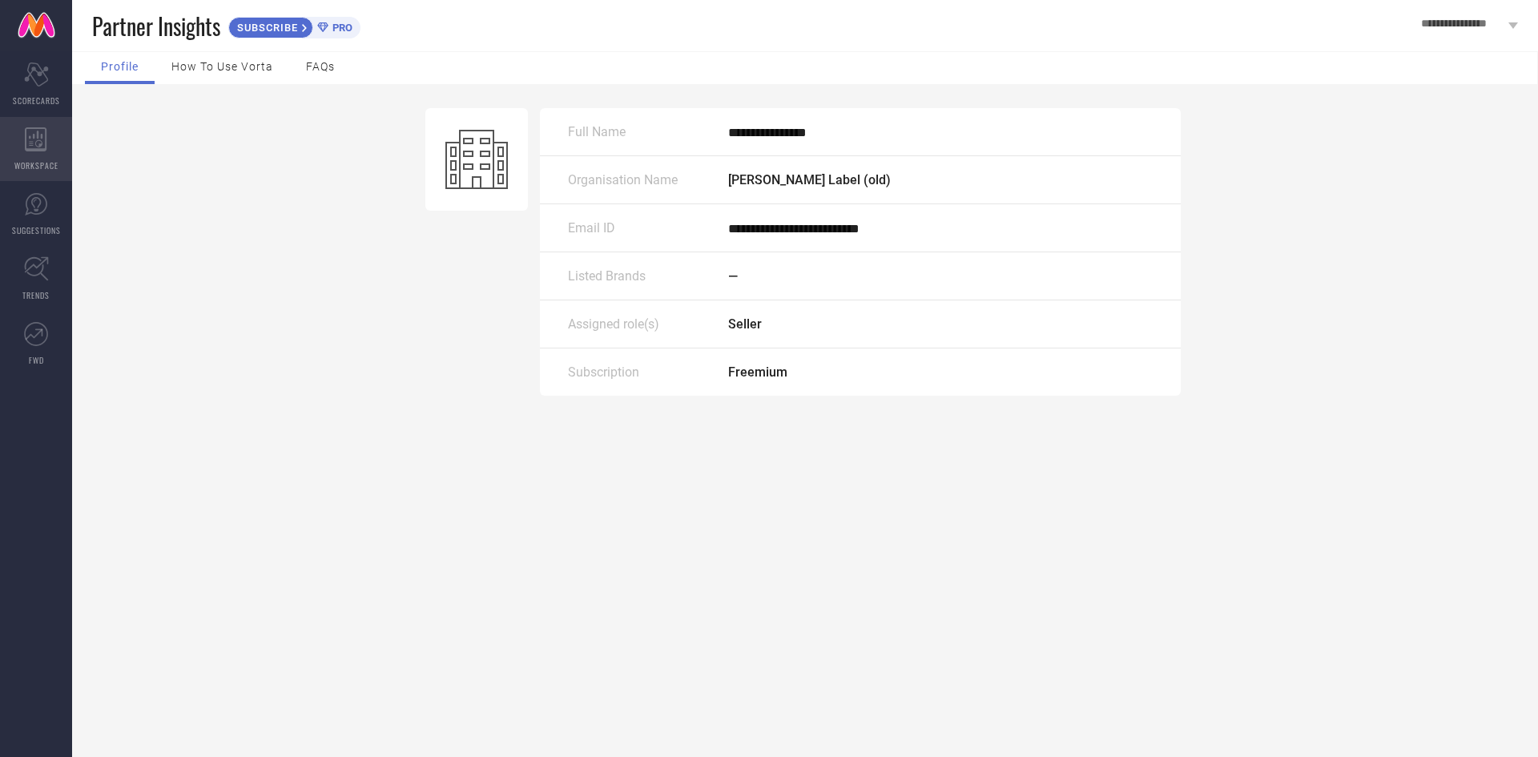
click at [51, 142] on div "WORKSPACE" at bounding box center [36, 149] width 72 height 64
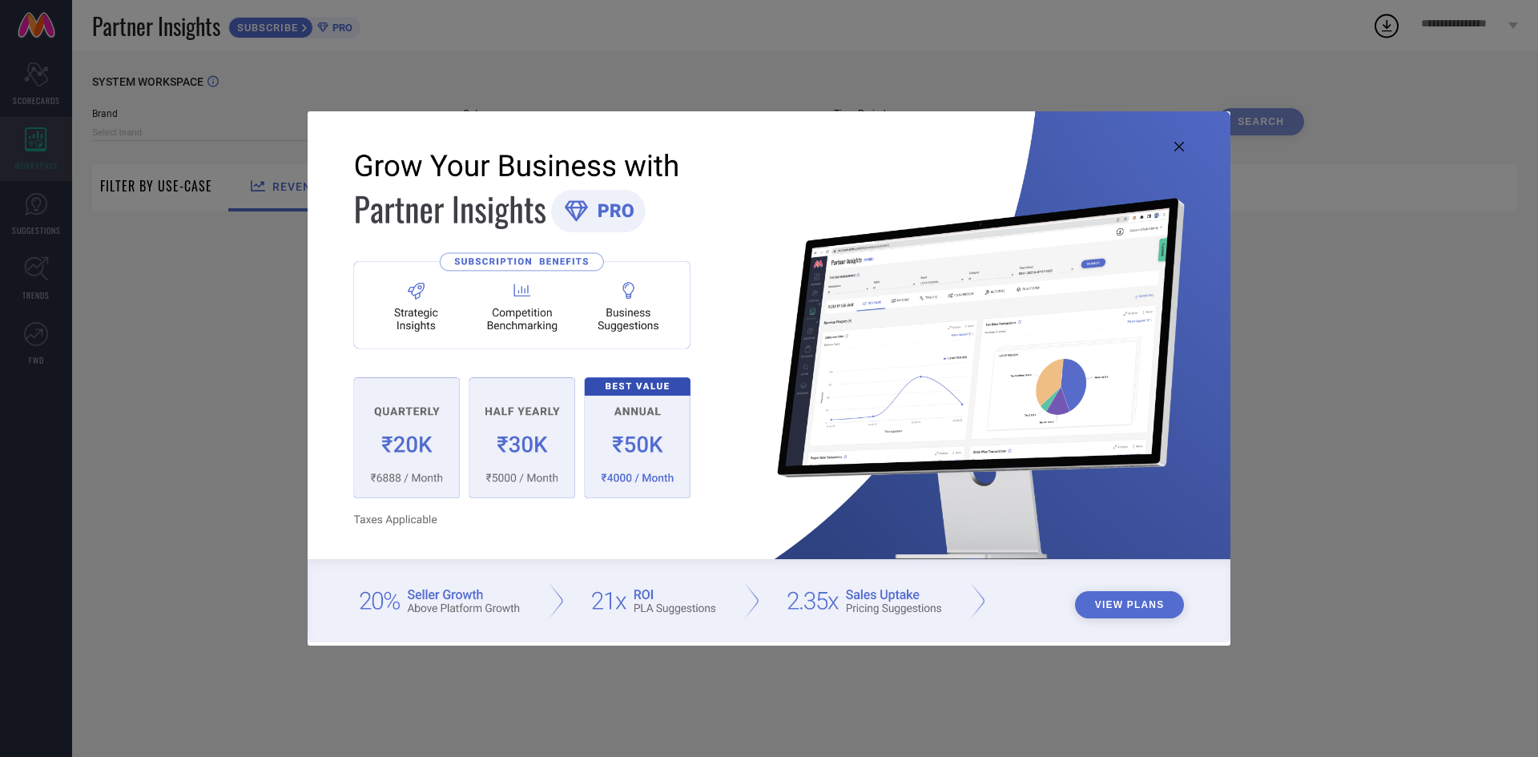
type input "[PERSON_NAME] LABEL"
type input "All"
click at [1174, 151] on img at bounding box center [769, 376] width 923 height 530
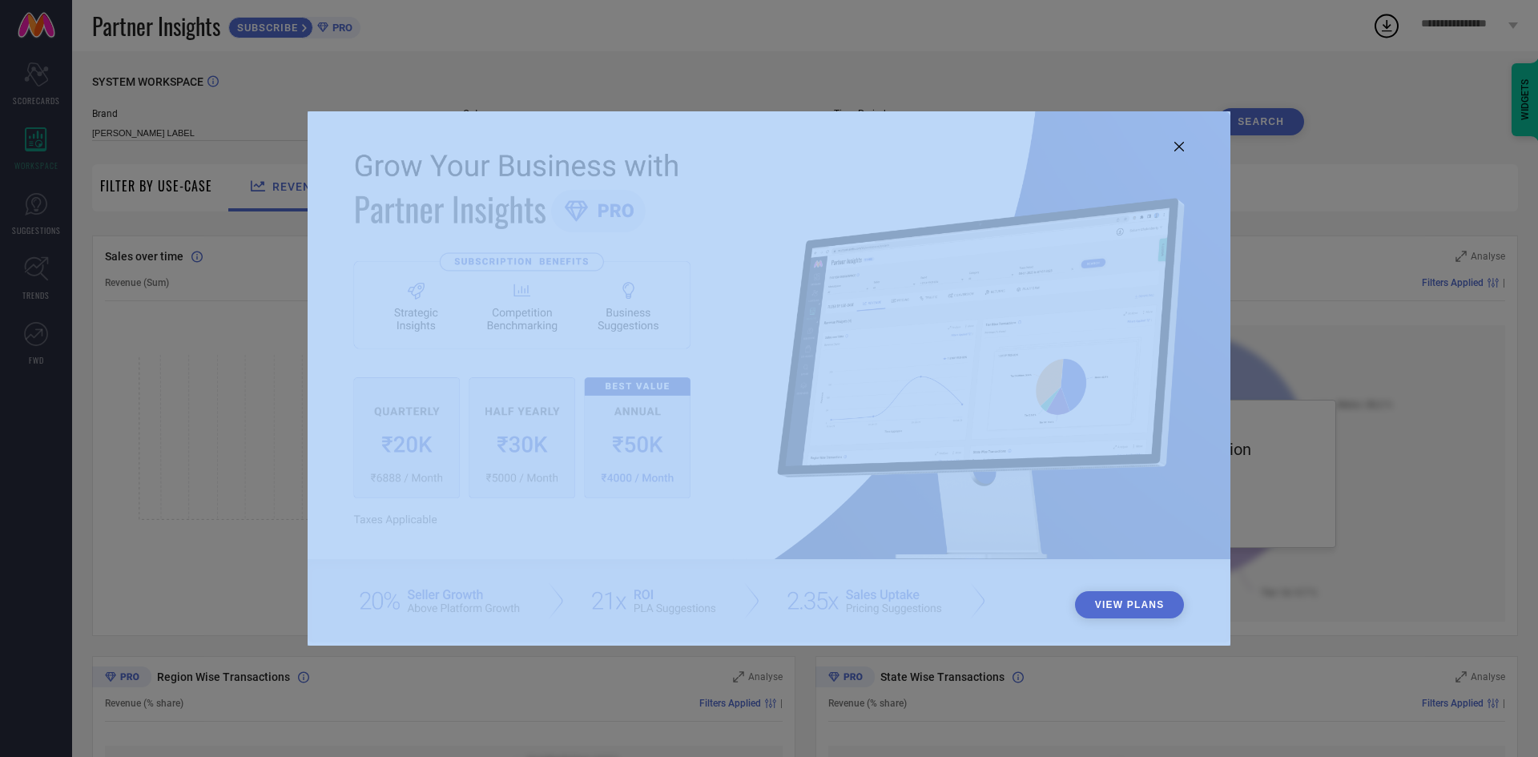
drag, startPoint x: 1176, startPoint y: 150, endPoint x: 802, endPoint y: 388, distance: 443.6
click at [887, 351] on div "View Plans" at bounding box center [769, 377] width 923 height 533
click at [539, 155] on img at bounding box center [769, 376] width 923 height 530
click at [577, 279] on img at bounding box center [769, 376] width 923 height 530
click at [967, 34] on div "View Plans" at bounding box center [769, 378] width 1538 height 757
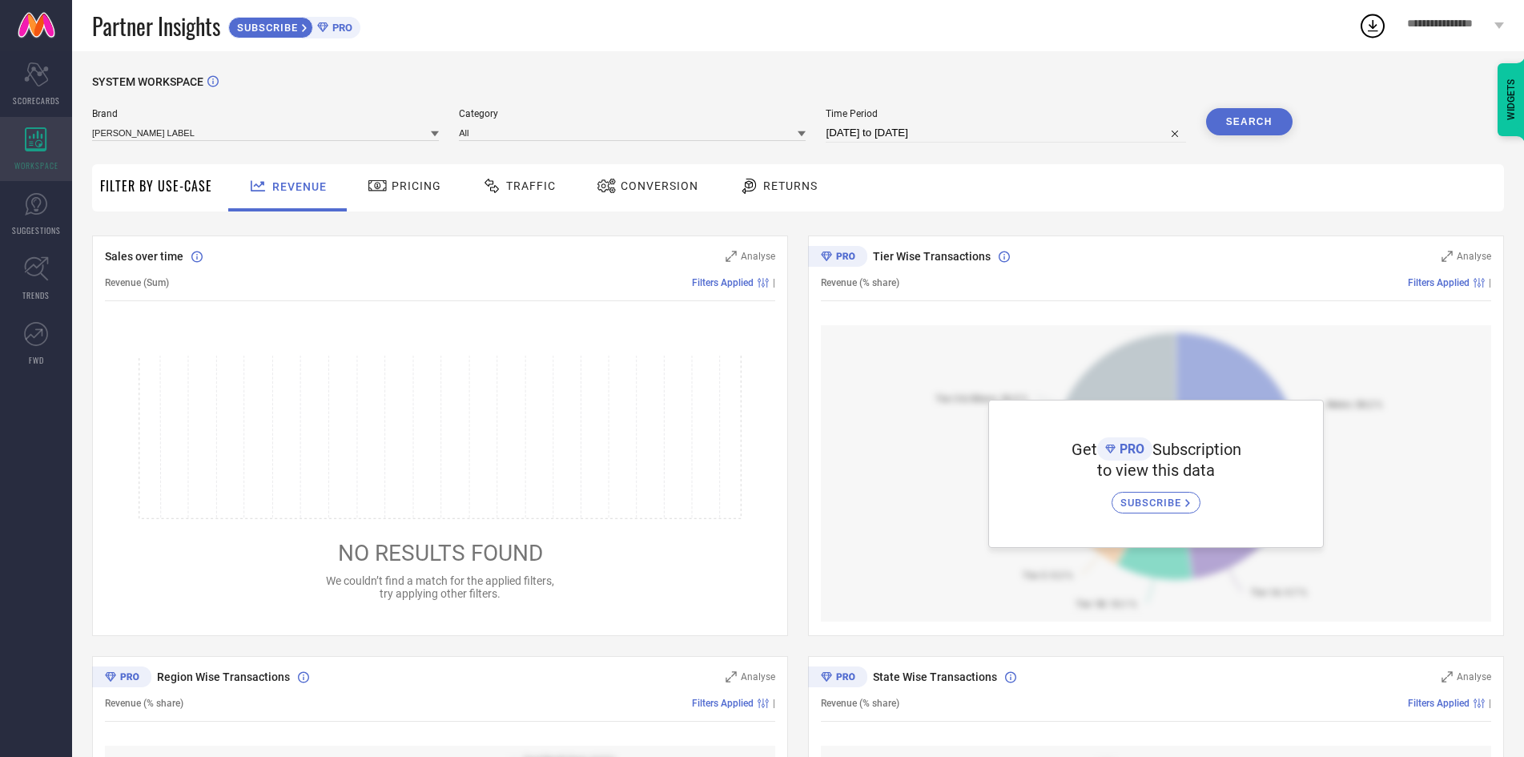
click at [60, 139] on div "WORKSPACE" at bounding box center [36, 149] width 72 height 64
click at [38, 202] on icon at bounding box center [36, 204] width 24 height 24
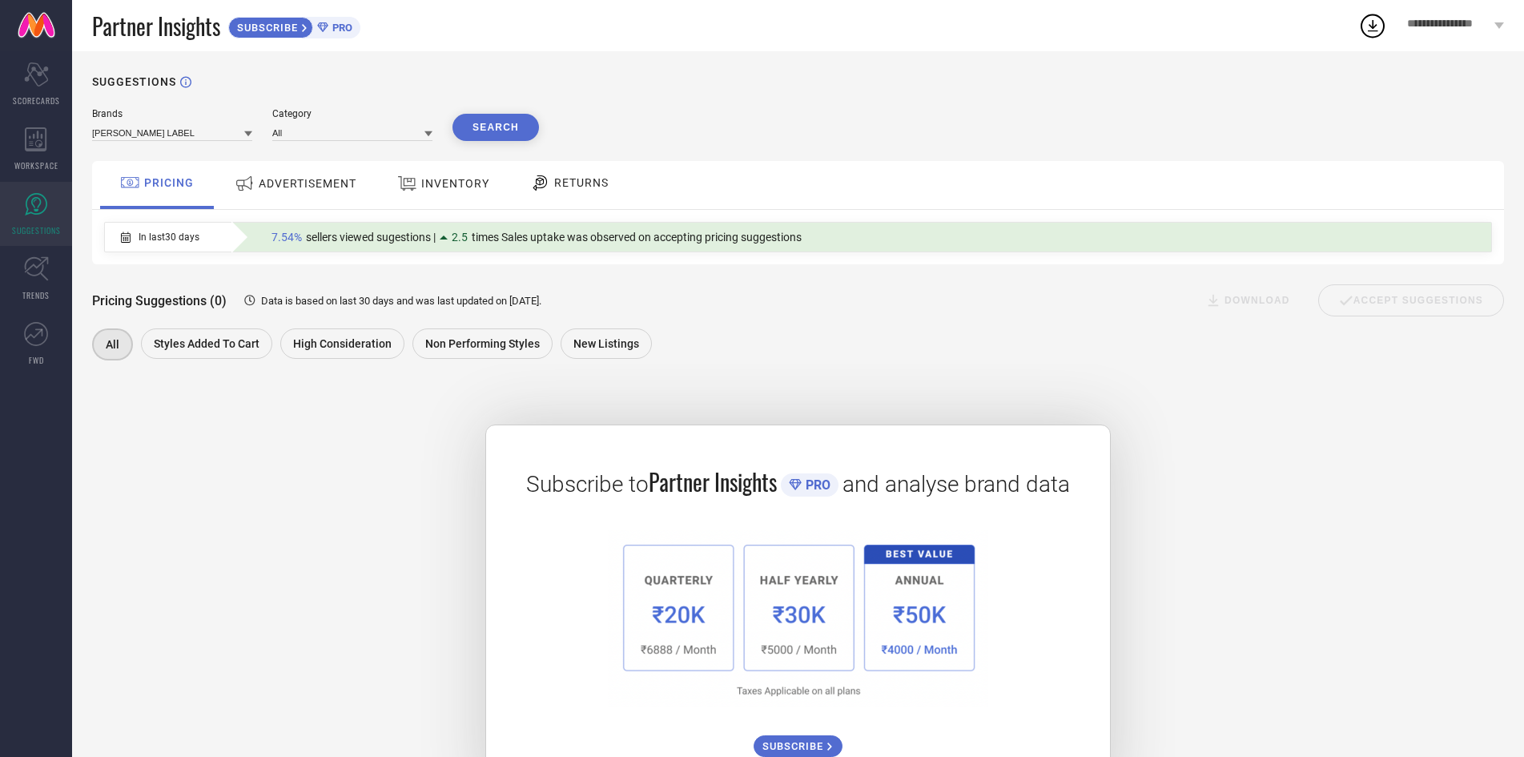
drag, startPoint x: 364, startPoint y: 259, endPoint x: 382, endPoint y: 251, distance: 19.4
click at [365, 247] on div "7.54% sellers viewed sugestions | 2.5 times Sales uptake was observed on accept…" at bounding box center [536, 237] width 546 height 21
click at [291, 190] on span "ADVERTISEMENT" at bounding box center [308, 183] width 98 height 13
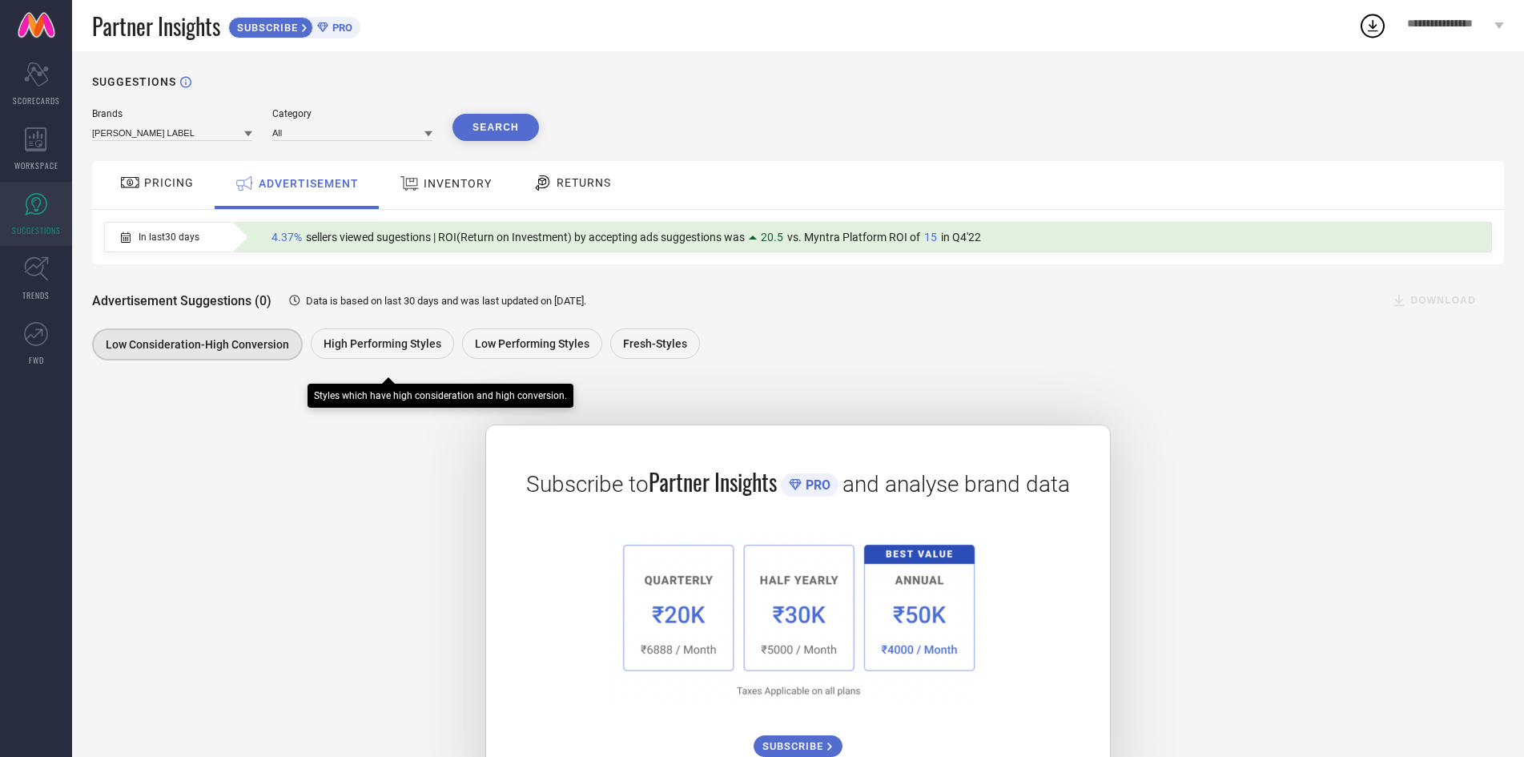
click at [388, 350] on span "High Performing Styles" at bounding box center [383, 343] width 118 height 13
click at [399, 351] on span "High Performing Styles" at bounding box center [382, 344] width 118 height 13
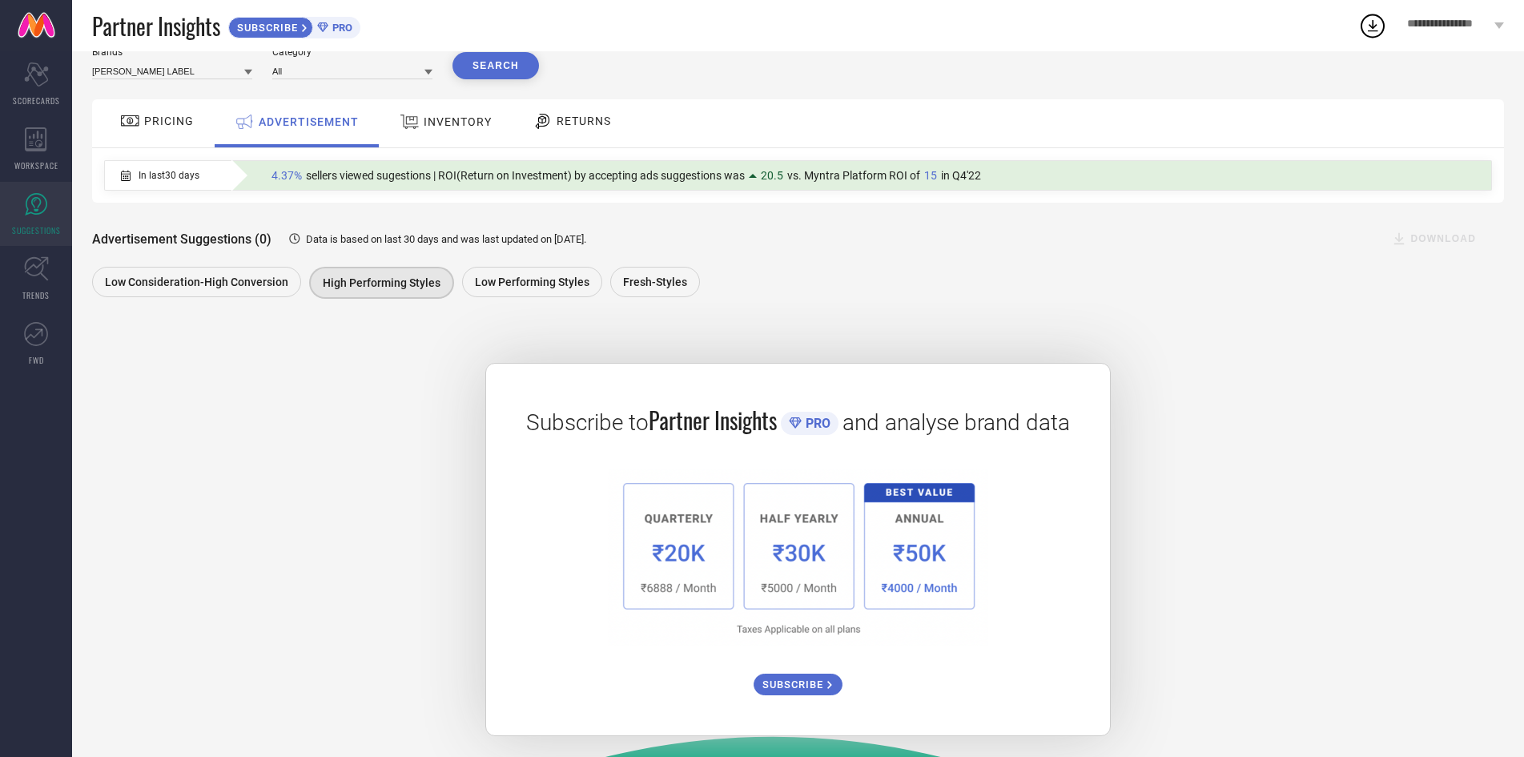
scroll to position [90, 0]
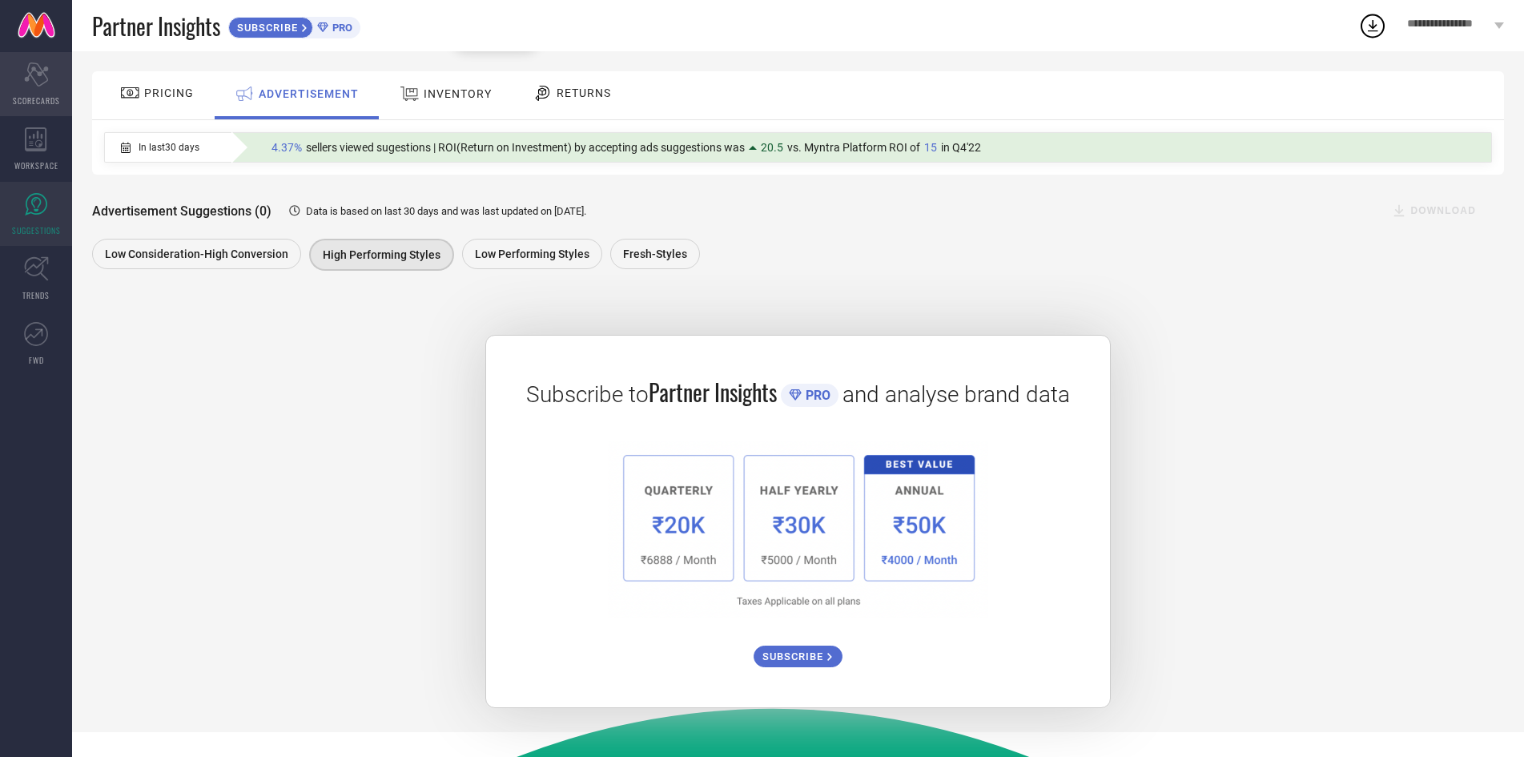
click at [42, 77] on icon "Scorecard" at bounding box center [36, 74] width 25 height 24
